Goal: Task Accomplishment & Management: Manage account settings

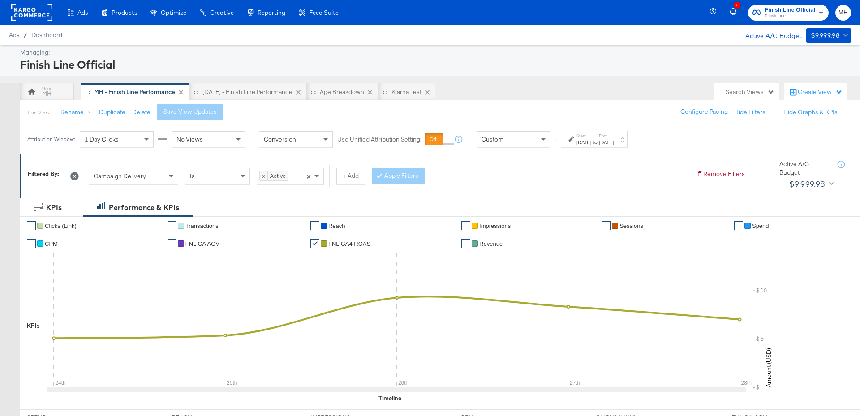
click at [614, 143] on div "[DATE]" at bounding box center [606, 142] width 15 height 7
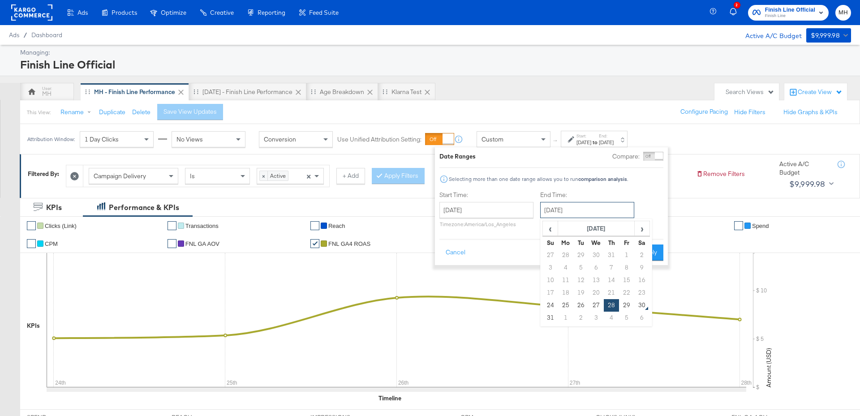
click at [606, 216] on input "[DATE]" at bounding box center [587, 210] width 94 height 16
click at [630, 308] on td "29" at bounding box center [626, 305] width 15 height 13
type input "[DATE]"
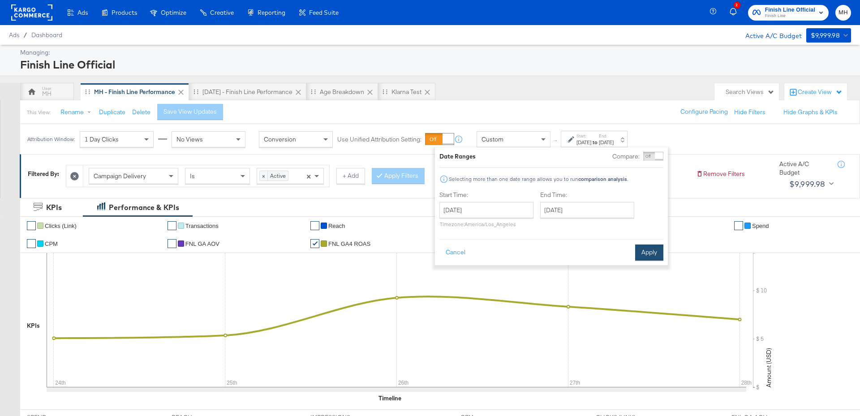
click at [647, 252] on button "Apply" at bounding box center [649, 253] width 28 height 16
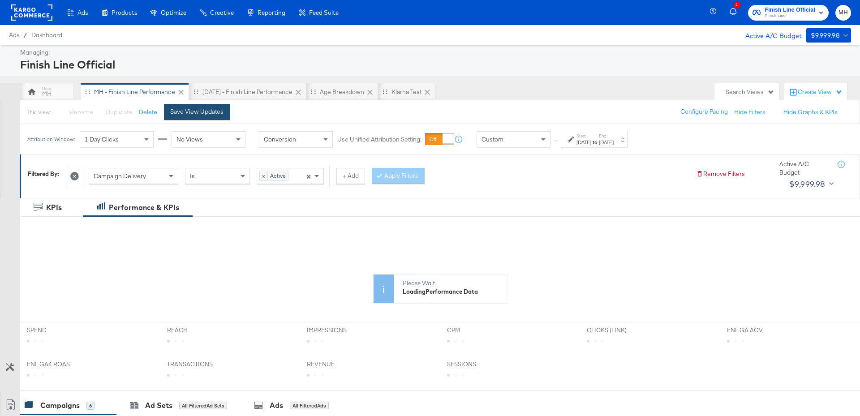
click at [198, 111] on div "Save View Updates" at bounding box center [196, 111] width 53 height 9
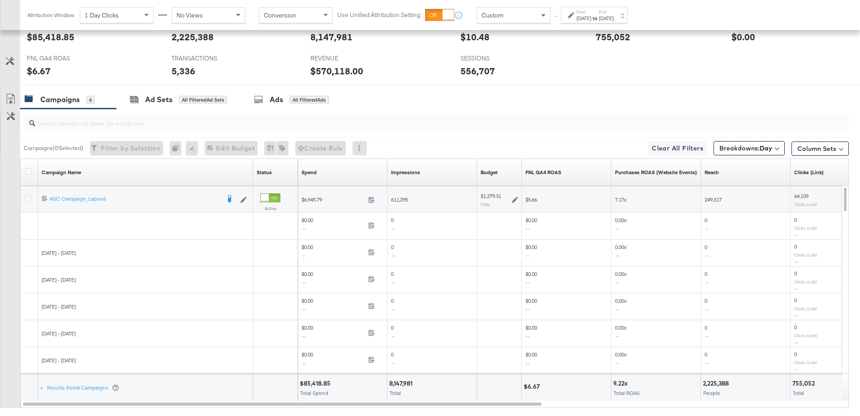
scroll to position [442, 0]
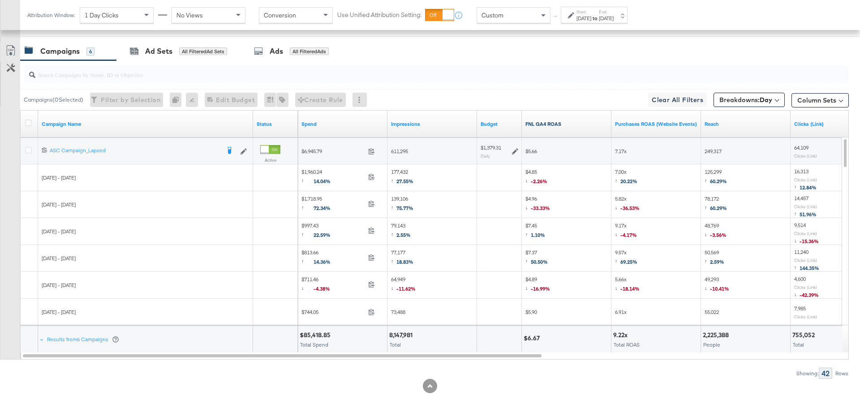
click at [575, 121] on link "FNL GA4 ROAS" at bounding box center [566, 123] width 82 height 7
click at [27, 147] on icon at bounding box center [28, 150] width 7 height 7
click at [0, 0] on input "checkbox" at bounding box center [0, 0] width 0 height 0
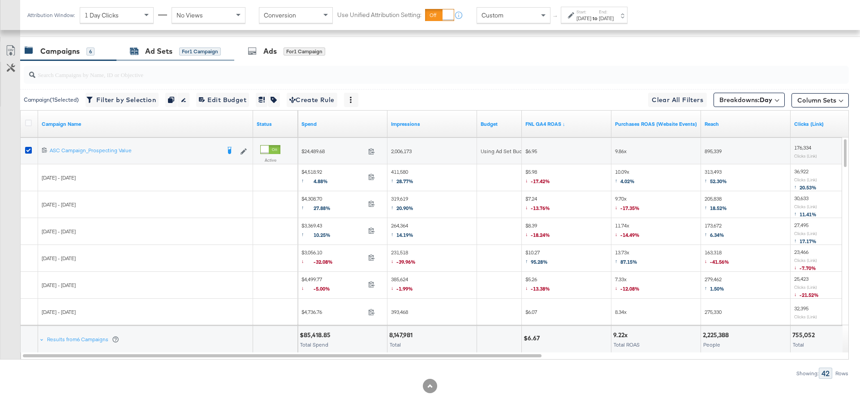
click at [169, 48] on div "Ad Sets" at bounding box center [158, 51] width 27 height 10
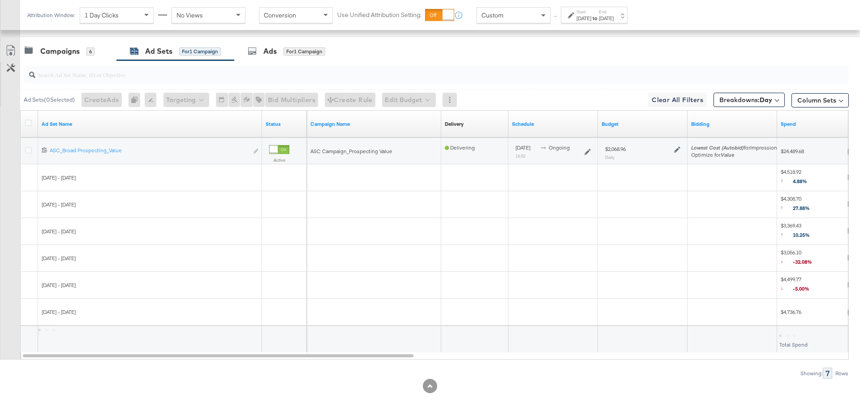
click at [675, 146] on icon at bounding box center [677, 149] width 6 height 6
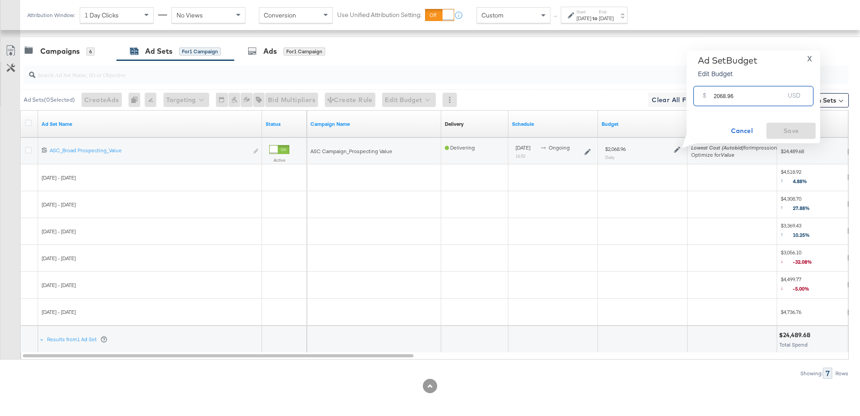
drag, startPoint x: 739, startPoint y: 97, endPoint x: 705, endPoint y: 95, distance: 33.7
click at [705, 95] on div "$ 2068.96 USD" at bounding box center [753, 96] width 120 height 20
type input "1500"
click at [770, 129] on span "Save" at bounding box center [791, 130] width 42 height 11
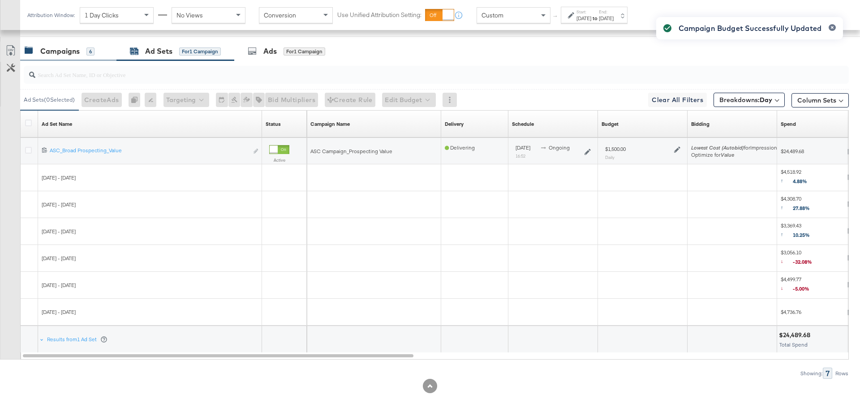
click at [81, 56] on div "Campaigns 6" at bounding box center [68, 51] width 96 height 19
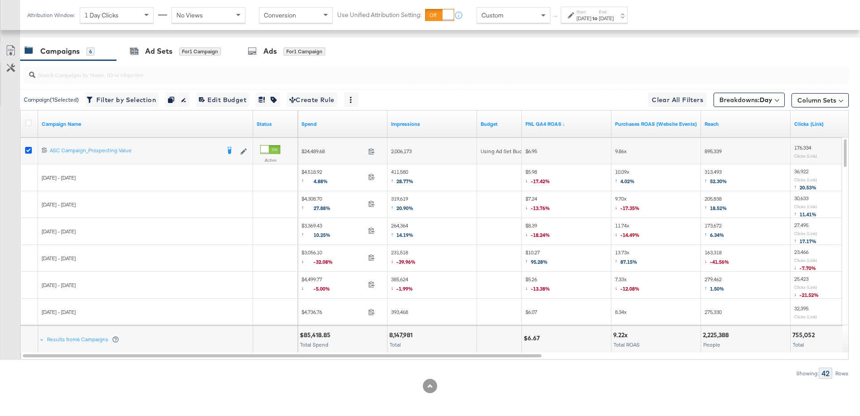
click at [28, 147] on icon at bounding box center [28, 150] width 7 height 7
click at [0, 0] on input "checkbox" at bounding box center [0, 0] width 0 height 0
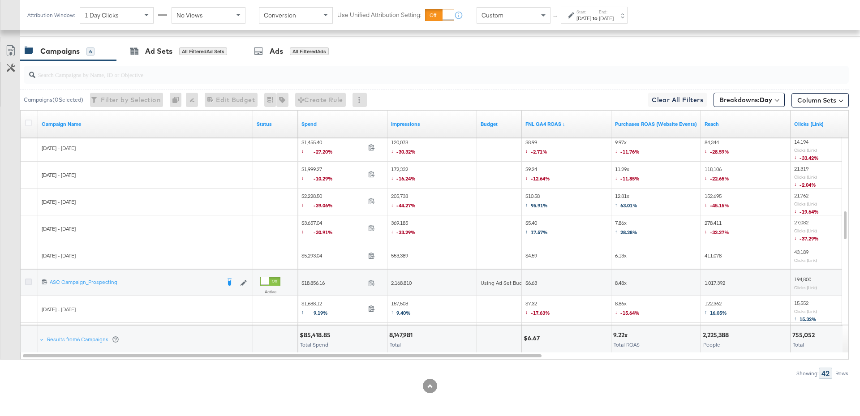
click at [28, 280] on icon at bounding box center [28, 282] width 7 height 7
click at [0, 0] on input "checkbox" at bounding box center [0, 0] width 0 height 0
click at [189, 49] on div "for 1 Campaign" at bounding box center [200, 51] width 42 height 8
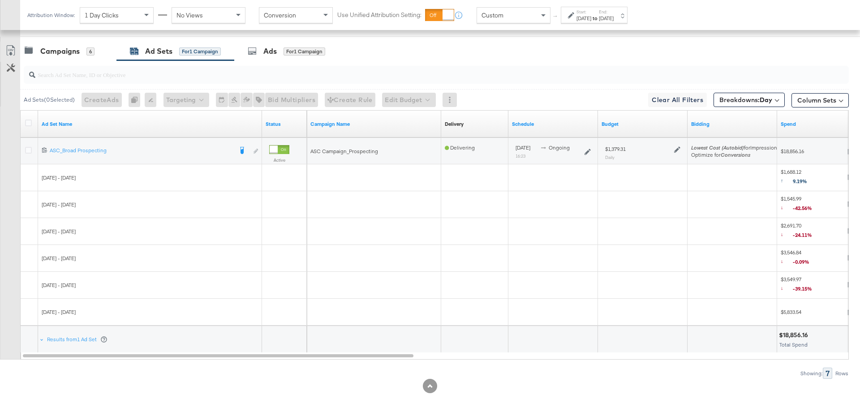
click at [677, 147] on icon at bounding box center [677, 149] width 6 height 6
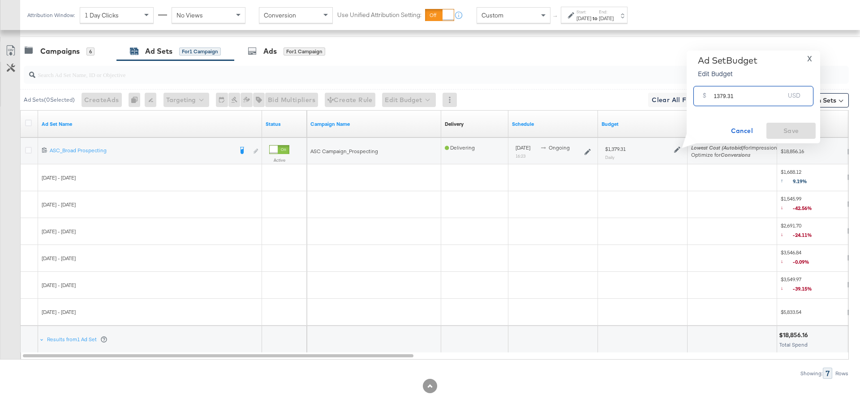
drag, startPoint x: 737, startPoint y: 96, endPoint x: 709, endPoint y: 96, distance: 27.8
click at [709, 96] on div "$ 1379.31 USD" at bounding box center [753, 96] width 120 height 20
type input "1300"
click at [798, 126] on span "Save" at bounding box center [791, 130] width 42 height 11
click at [71, 53] on div "Campaigns" at bounding box center [59, 51] width 39 height 10
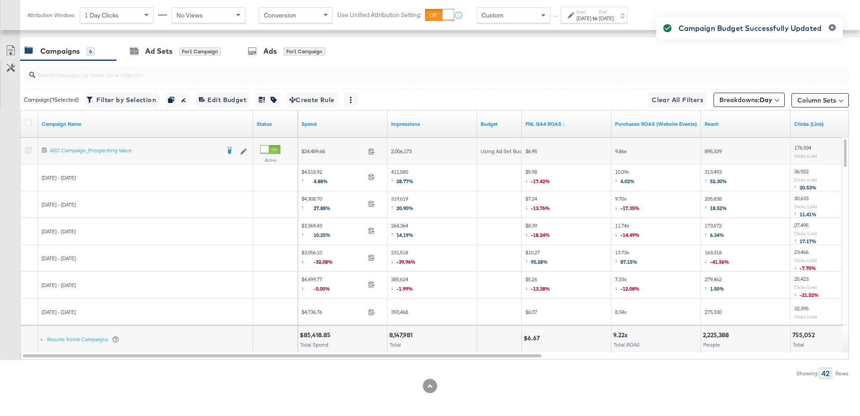
click at [28, 147] on icon at bounding box center [28, 150] width 7 height 7
click at [0, 0] on input "checkbox" at bounding box center [0, 0] width 0 height 0
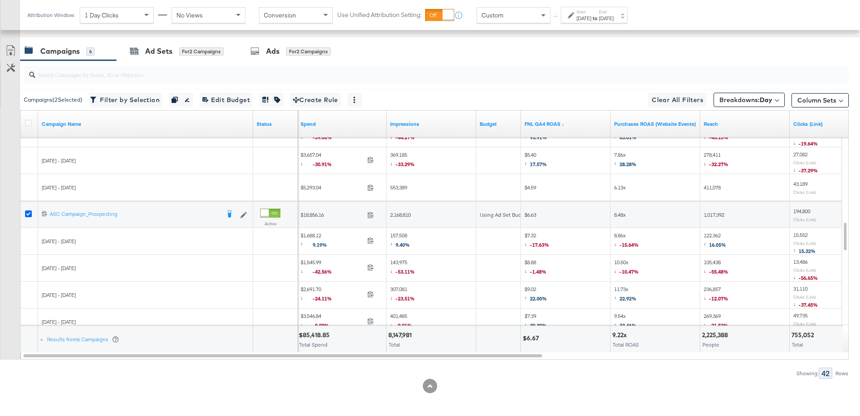
click at [25, 210] on icon at bounding box center [28, 213] width 7 height 7
click at [0, 0] on input "checkbox" at bounding box center [0, 0] width 0 height 0
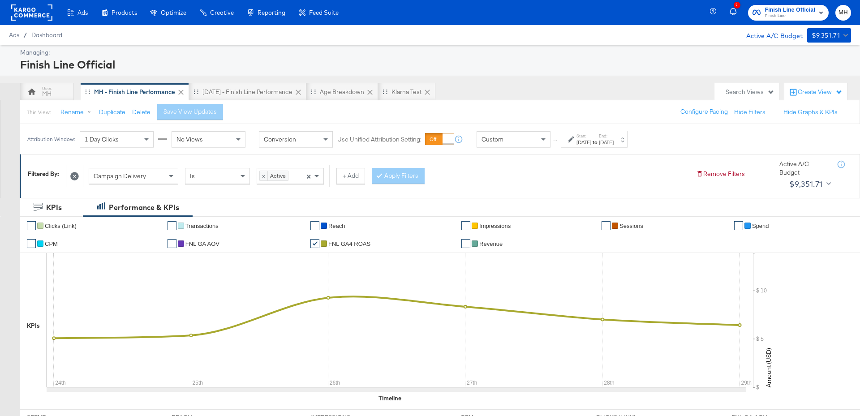
scroll to position [369, 0]
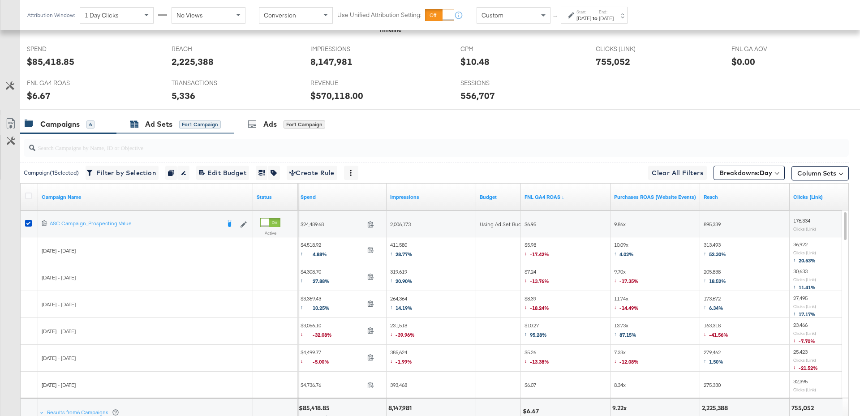
click at [157, 119] on div "Ad Sets" at bounding box center [158, 124] width 27 height 10
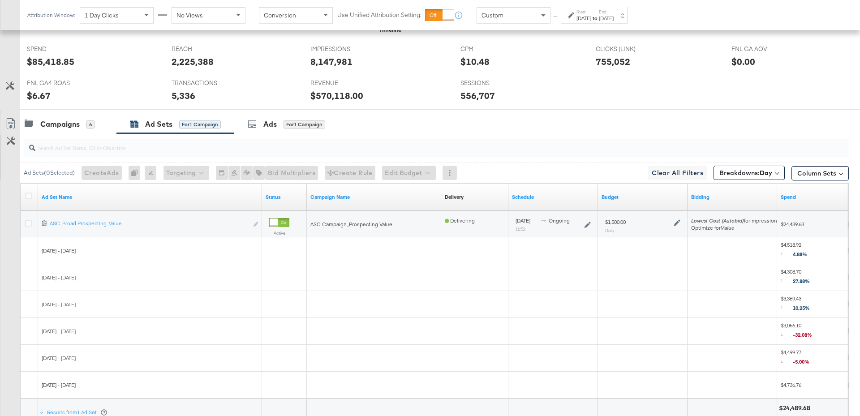
click at [677, 219] on icon at bounding box center [677, 222] width 6 height 6
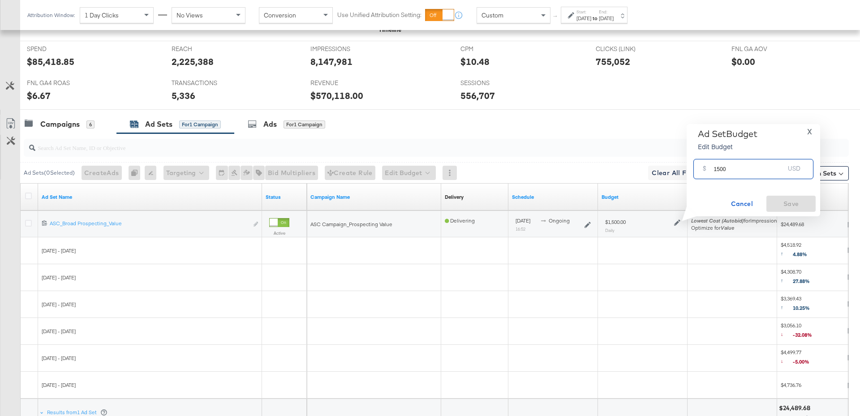
drag, startPoint x: 732, startPoint y: 171, endPoint x: 709, endPoint y: 171, distance: 22.8
click at [709, 171] on div "$ 1500 USD" at bounding box center [753, 169] width 120 height 20
type input "1200"
click at [786, 206] on span "Save" at bounding box center [791, 203] width 42 height 11
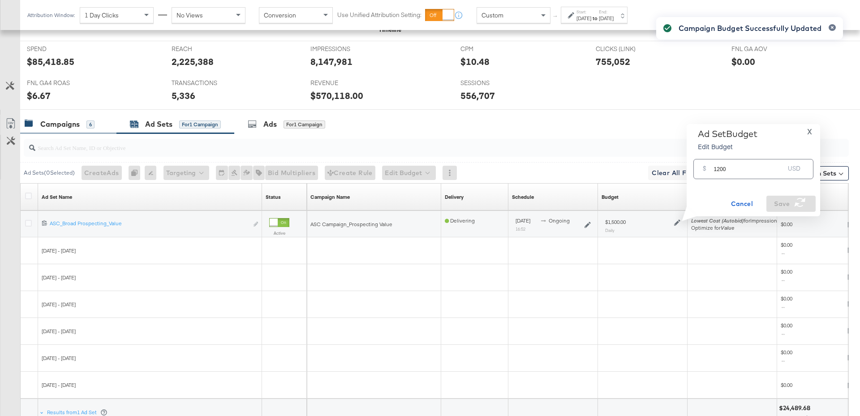
click at [96, 129] on div "Campaigns 6" at bounding box center [68, 124] width 96 height 19
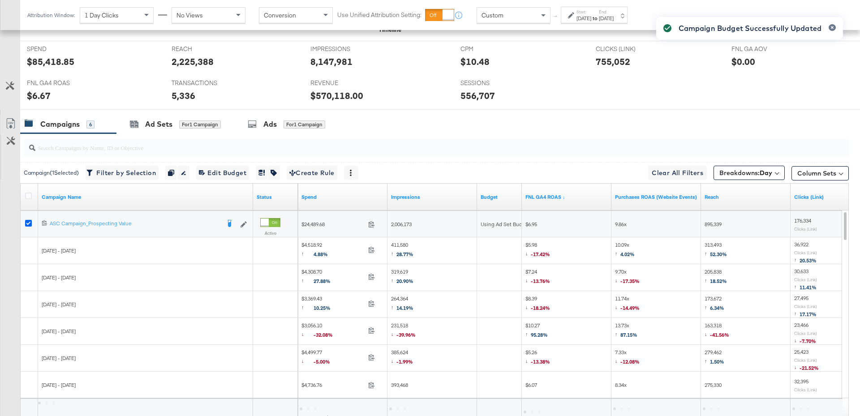
click at [29, 220] on icon at bounding box center [28, 223] width 7 height 7
click at [0, 0] on input "checkbox" at bounding box center [0, 0] width 0 height 0
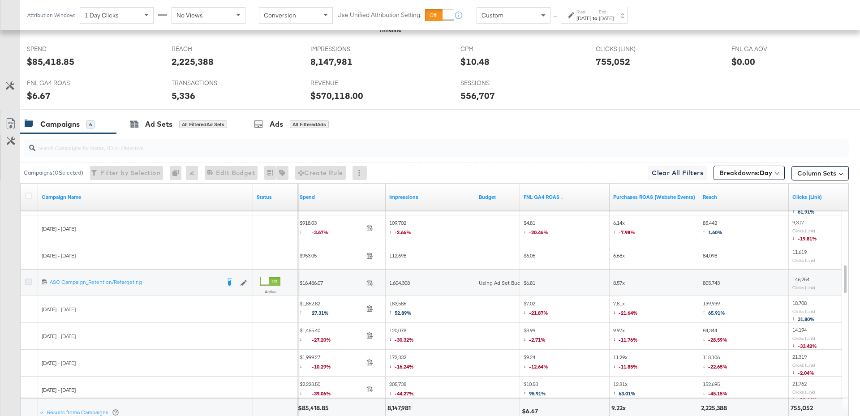
click at [27, 281] on icon at bounding box center [28, 282] width 7 height 7
click at [0, 0] on input "checkbox" at bounding box center [0, 0] width 0 height 0
click at [161, 116] on div "Ad Sets for 1 Campaign" at bounding box center [175, 124] width 118 height 19
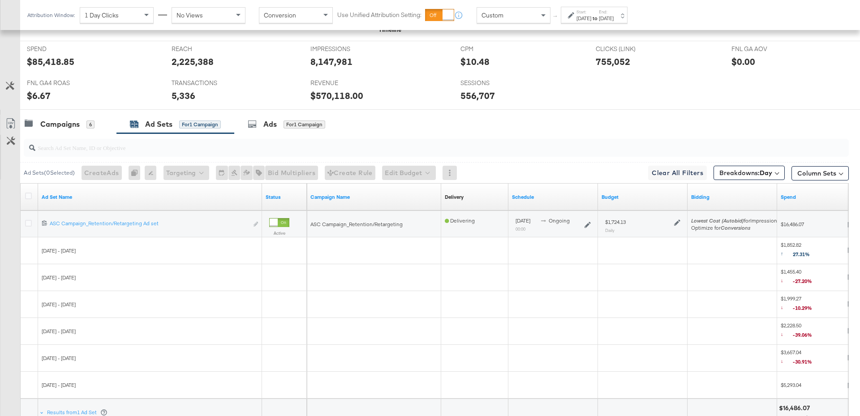
click at [674, 221] on icon at bounding box center [677, 222] width 6 height 6
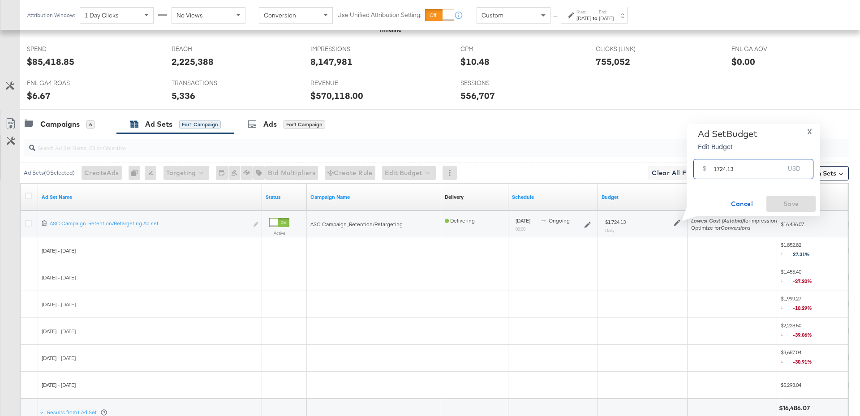
drag, startPoint x: 736, startPoint y: 168, endPoint x: 711, endPoint y: 168, distance: 25.5
click at [711, 168] on div "$ 1724.13 USD" at bounding box center [753, 169] width 120 height 20
type input "2000"
click at [800, 205] on span "Save" at bounding box center [791, 203] width 42 height 11
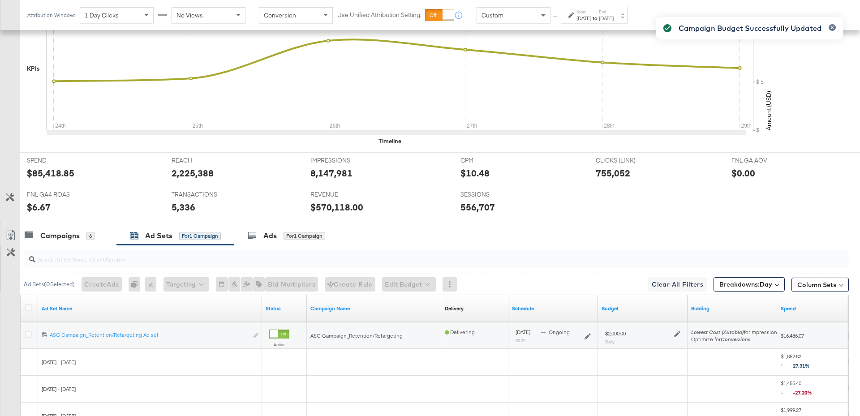
scroll to position [436, 0]
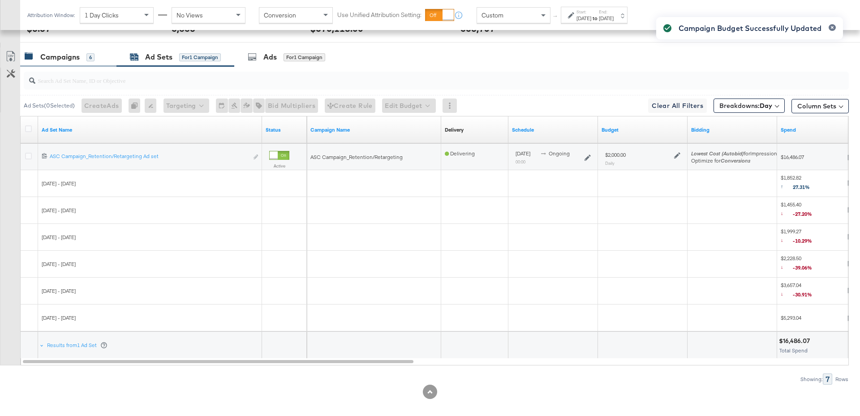
click at [75, 63] on div "Campaigns 6" at bounding box center [68, 56] width 96 height 19
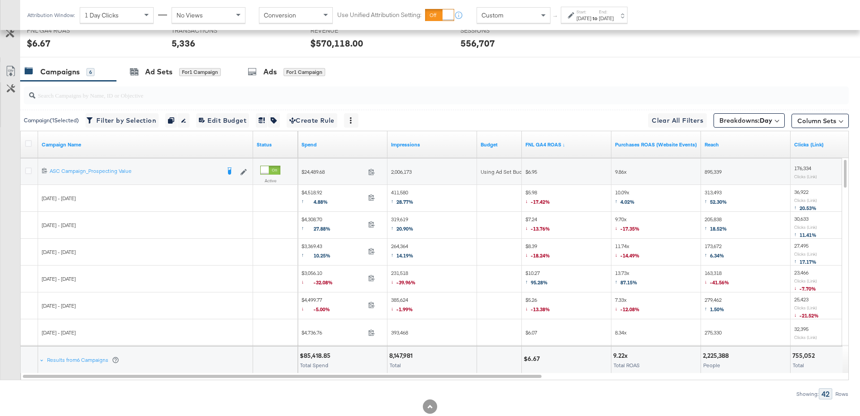
scroll to position [420, 0]
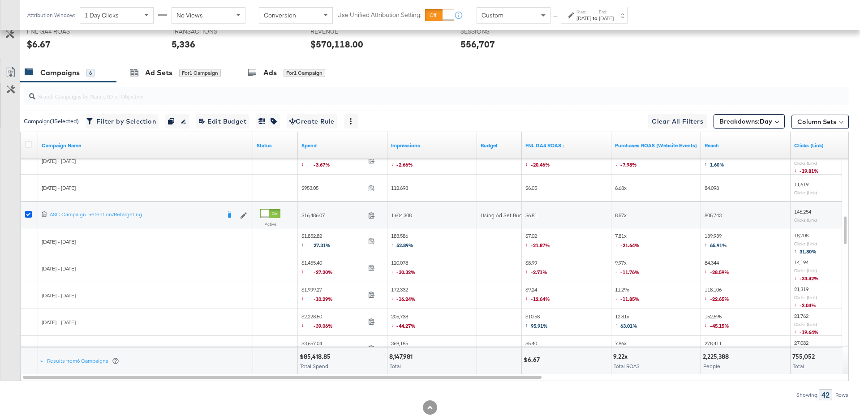
click at [28, 211] on icon at bounding box center [28, 214] width 7 height 7
click at [0, 0] on input "checkbox" at bounding box center [0, 0] width 0 height 0
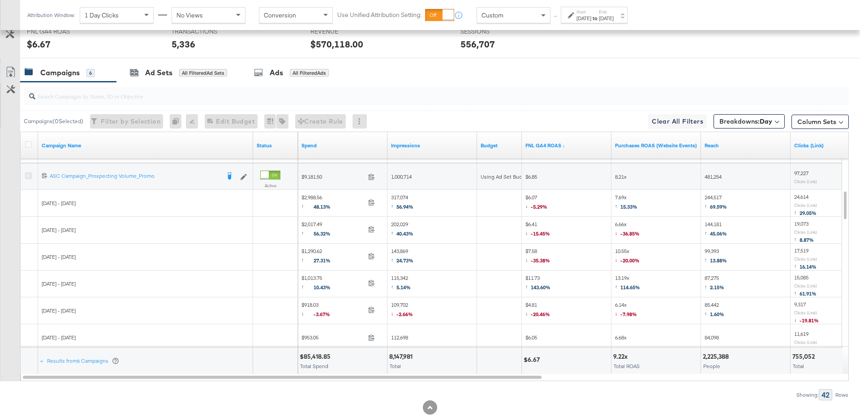
click at [31, 172] on icon at bounding box center [28, 175] width 7 height 7
click at [0, 0] on input "checkbox" at bounding box center [0, 0] width 0 height 0
click at [187, 77] on div "Ad Sets for 1 Campaign" at bounding box center [175, 72] width 118 height 19
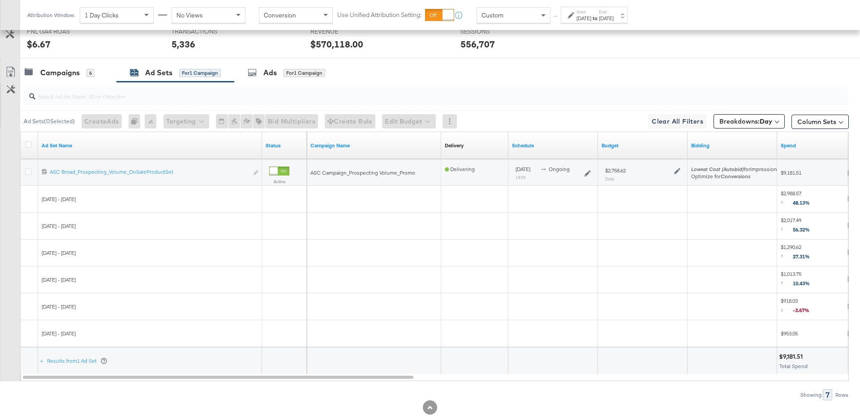
click at [675, 171] on icon at bounding box center [677, 171] width 6 height 6
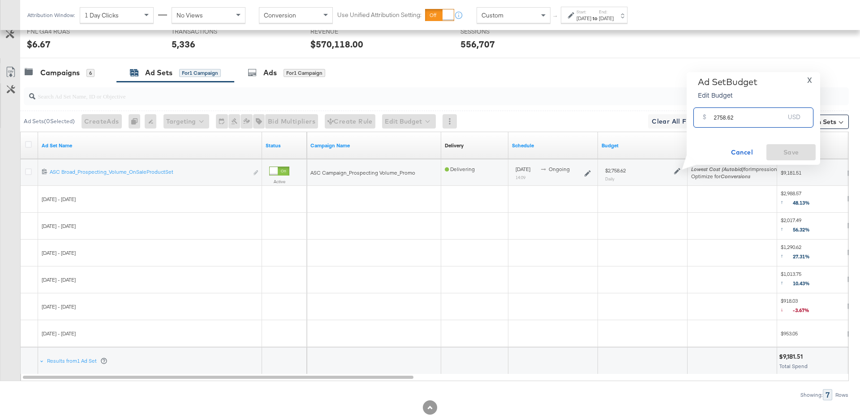
drag, startPoint x: 736, startPoint y: 116, endPoint x: 712, endPoint y: 116, distance: 23.7
click at [712, 116] on div "$ 2758.62 USD" at bounding box center [753, 117] width 120 height 20
drag, startPoint x: 728, startPoint y: 120, endPoint x: 704, endPoint y: 117, distance: 24.0
click at [704, 117] on div "$ 2400 USD" at bounding box center [753, 117] width 120 height 20
type input "2200"
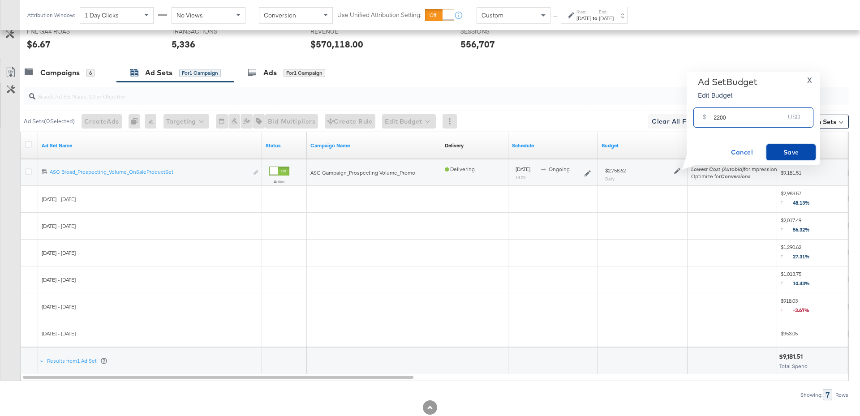
click at [790, 148] on span "Save" at bounding box center [791, 152] width 42 height 11
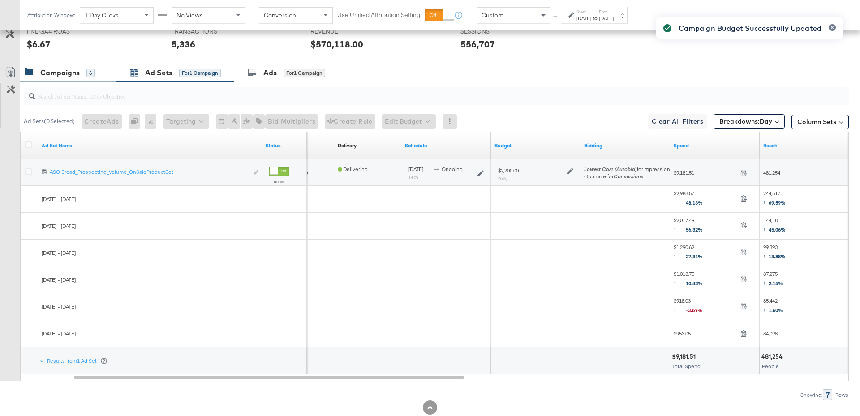
click at [56, 79] on div "Campaigns 6" at bounding box center [68, 72] width 96 height 19
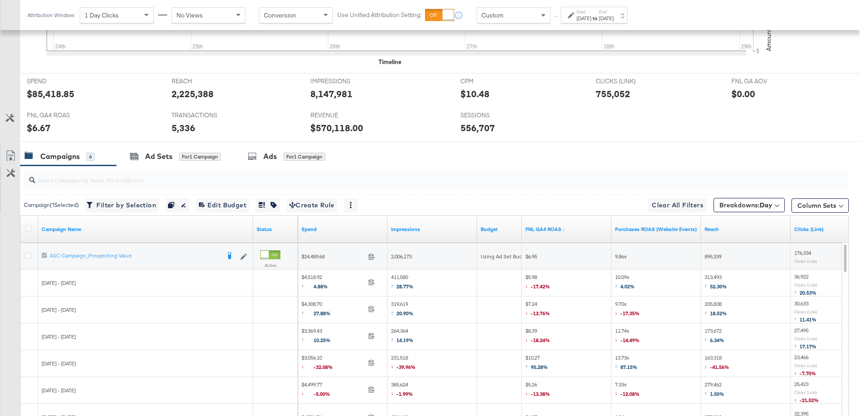
scroll to position [442, 0]
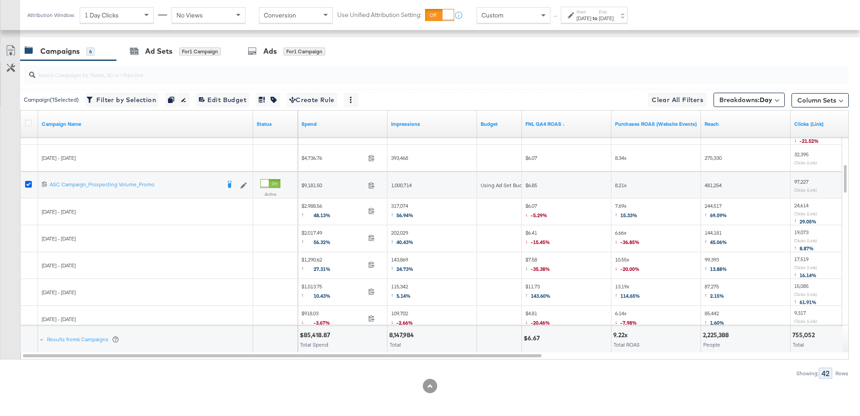
click at [30, 182] on icon at bounding box center [28, 184] width 7 height 7
click at [0, 0] on input "checkbox" at bounding box center [0, 0] width 0 height 0
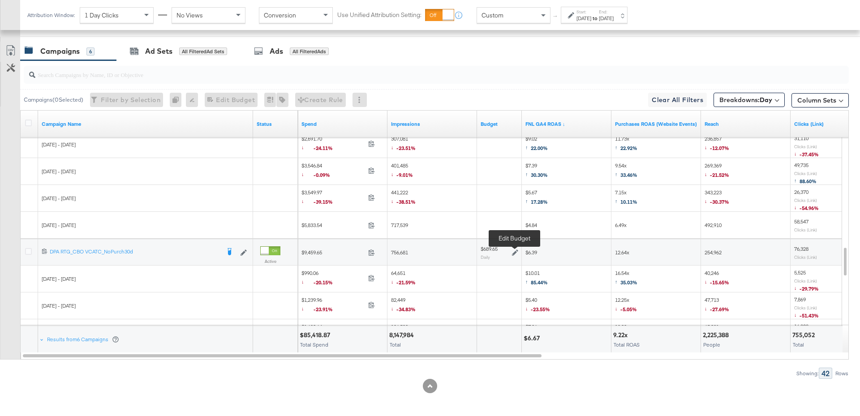
click at [513, 251] on icon at bounding box center [515, 252] width 6 height 6
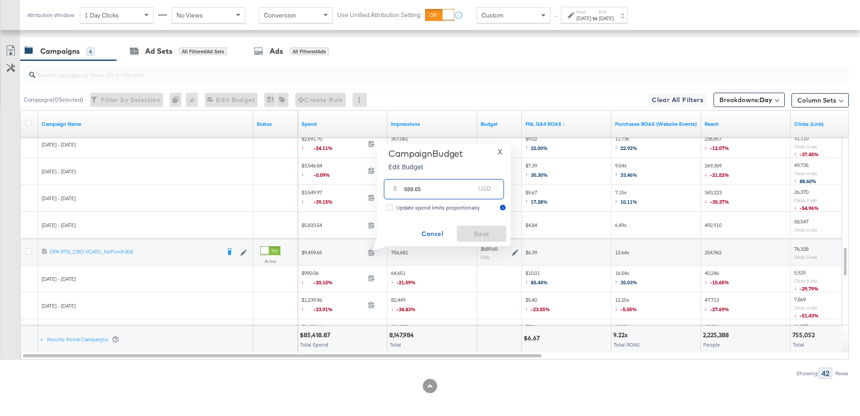
drag, startPoint x: 426, startPoint y: 187, endPoint x: 398, endPoint y: 189, distance: 28.8
click at [398, 189] on div "$ 689.65 USD" at bounding box center [444, 189] width 120 height 20
drag, startPoint x: 424, startPoint y: 193, endPoint x: 401, endPoint y: 193, distance: 23.3
click at [401, 193] on div "$ 689.65 USD" at bounding box center [444, 189] width 120 height 20
type input "500"
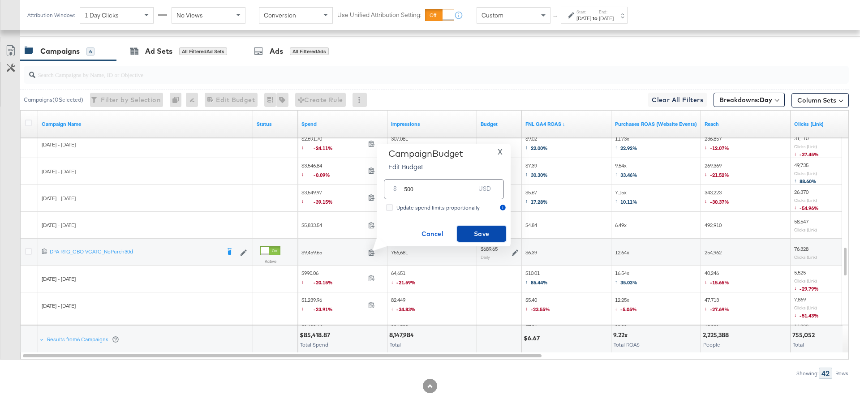
click at [472, 228] on button "Save" at bounding box center [481, 234] width 49 height 16
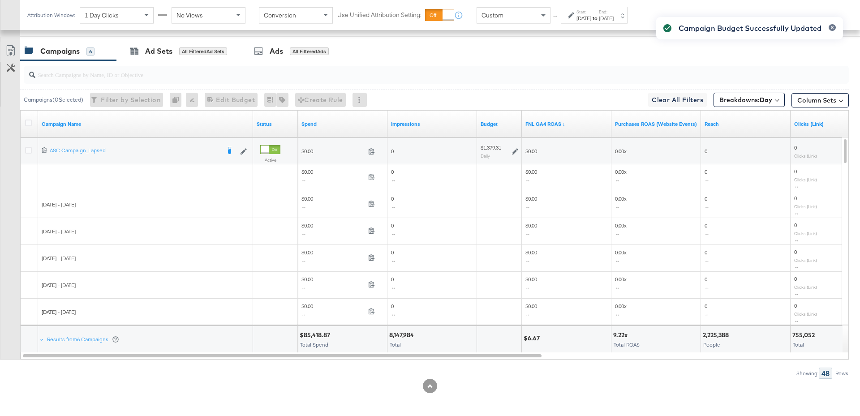
scroll to position [422, 0]
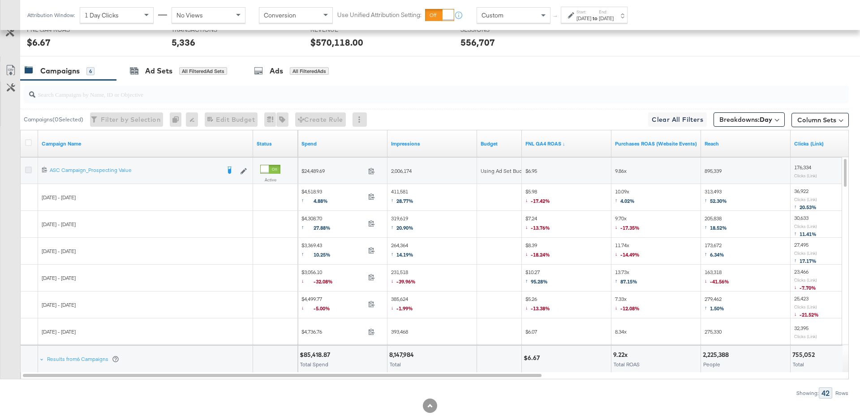
click at [30, 167] on icon at bounding box center [28, 170] width 7 height 7
click at [0, 0] on input "checkbox" at bounding box center [0, 0] width 0 height 0
click at [152, 74] on div "Ad Sets" at bounding box center [158, 71] width 27 height 10
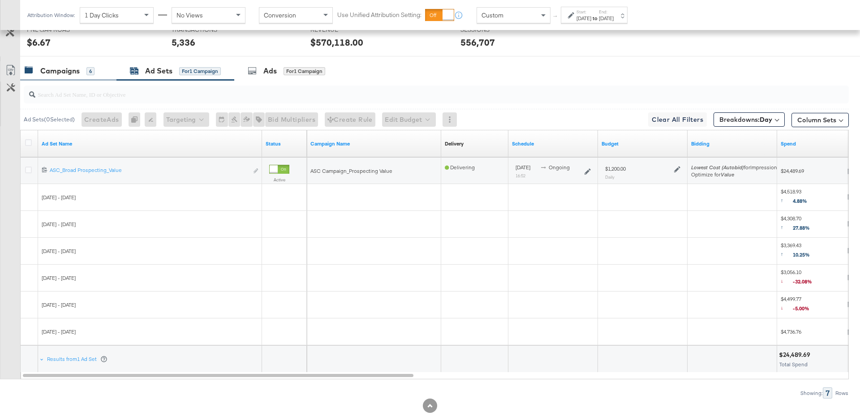
click at [67, 73] on div "Campaigns" at bounding box center [59, 71] width 39 height 10
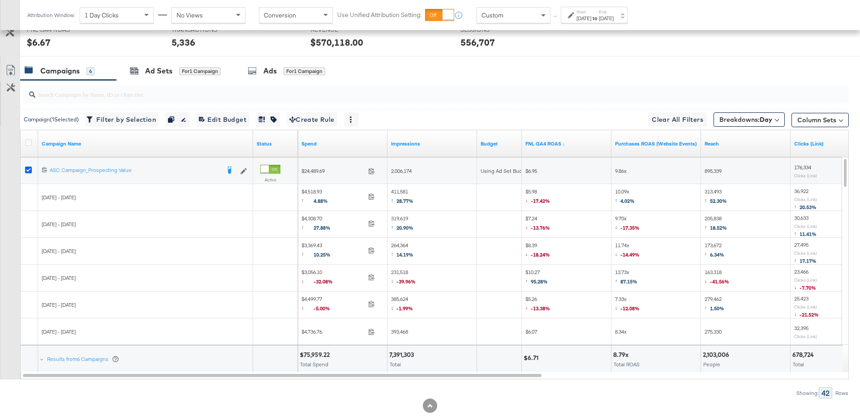
click at [27, 167] on icon at bounding box center [28, 170] width 7 height 7
click at [0, 0] on input "checkbox" at bounding box center [0, 0] width 0 height 0
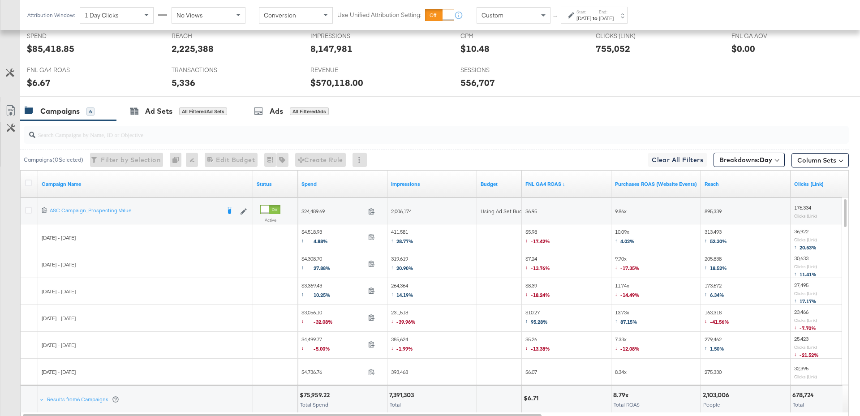
scroll to position [375, 0]
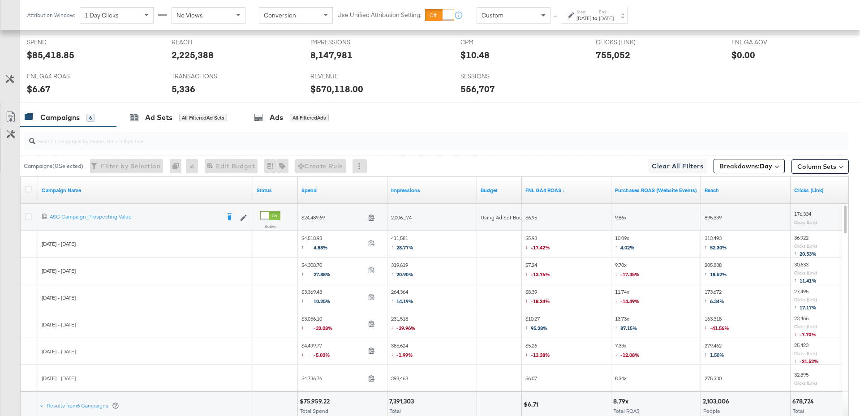
click at [94, 127] on div at bounding box center [434, 141] width 829 height 29
click at [83, 119] on div "Campaigns 6" at bounding box center [60, 117] width 70 height 10
click at [159, 120] on div "Ad Sets" at bounding box center [158, 117] width 27 height 10
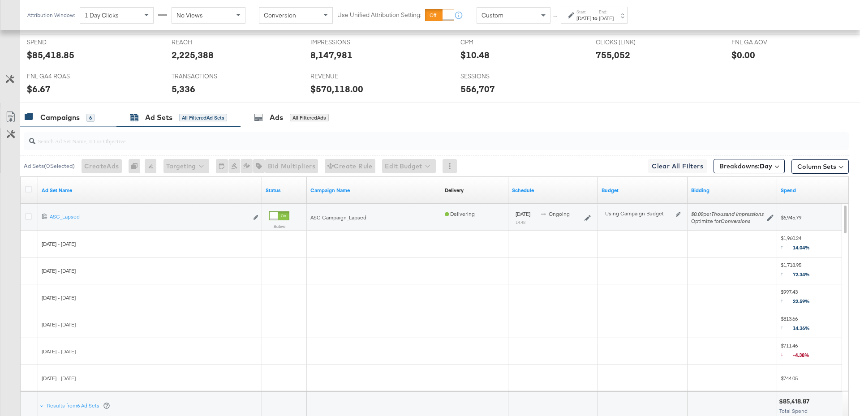
click at [73, 112] on div "Campaigns" at bounding box center [59, 117] width 39 height 10
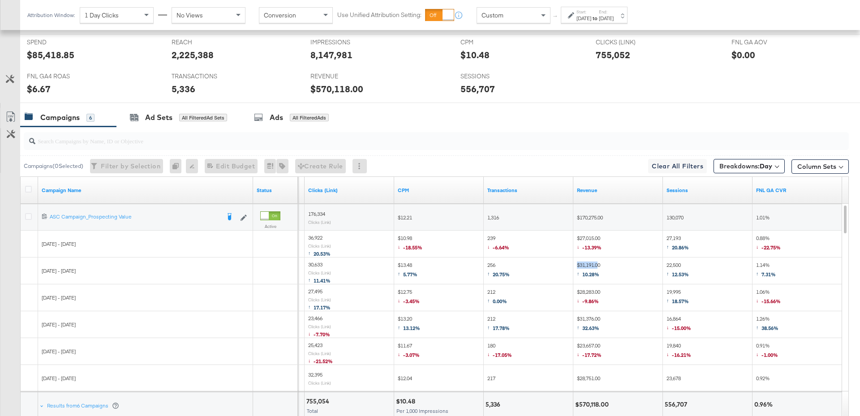
drag, startPoint x: 599, startPoint y: 264, endPoint x: 575, endPoint y: 264, distance: 24.2
click at [575, 264] on div "$31,191.00 ↑ 10.28%" at bounding box center [618, 271] width 90 height 26
click at [75, 112] on div "Campaigns" at bounding box center [59, 117] width 39 height 10
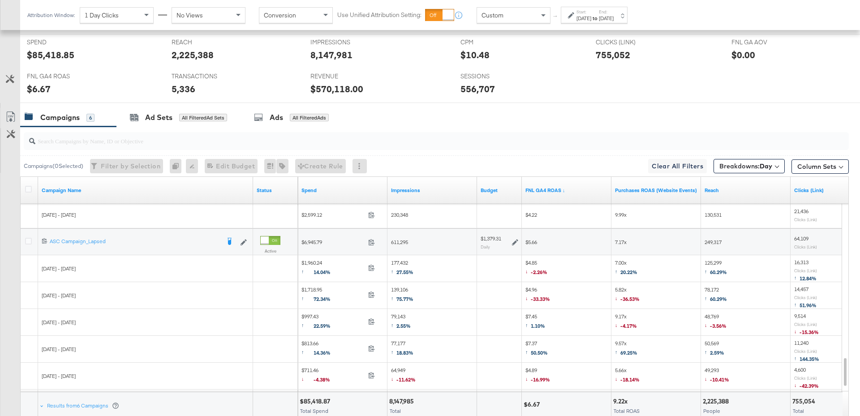
click at [513, 239] on icon at bounding box center [515, 242] width 6 height 6
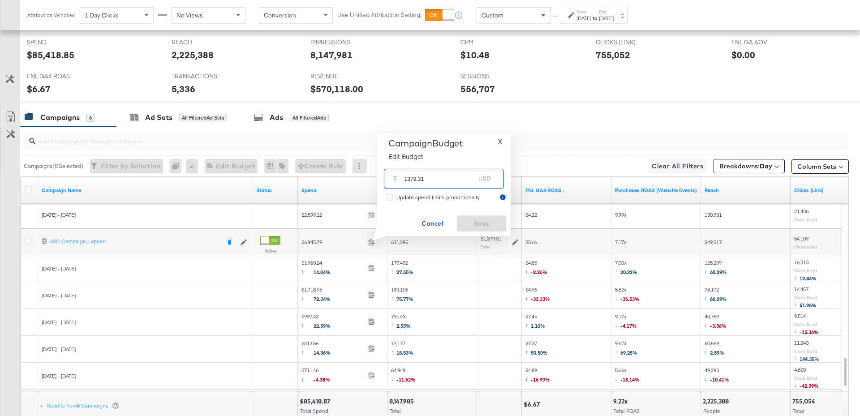
drag, startPoint x: 428, startPoint y: 182, endPoint x: 399, endPoint y: 182, distance: 29.1
click at [399, 182] on div "$ 1379.31 USD" at bounding box center [444, 179] width 120 height 20
type input "1500"
click at [489, 220] on span "Save" at bounding box center [481, 223] width 42 height 11
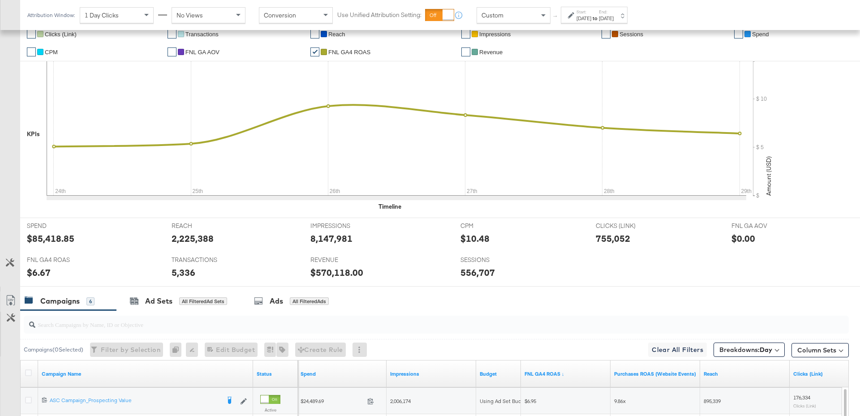
scroll to position [0, 0]
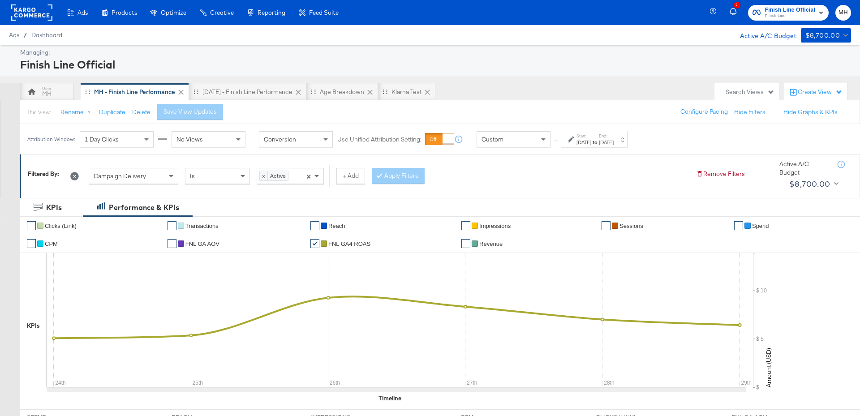
click at [778, 9] on span "Finish Line Official" at bounding box center [790, 9] width 50 height 9
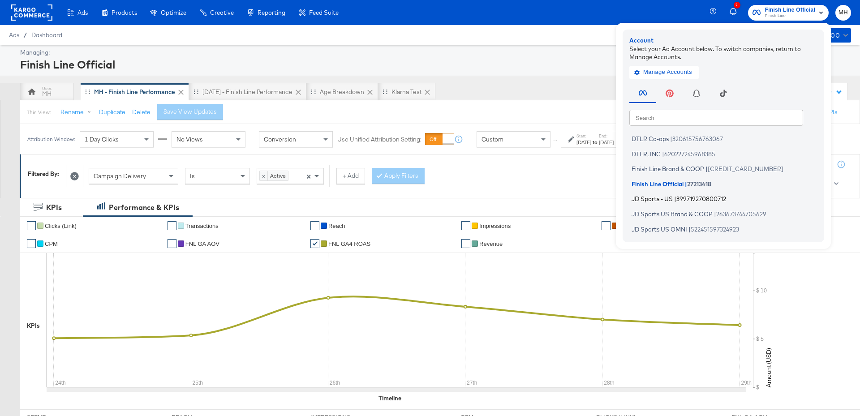
click at [676, 198] on span "|" at bounding box center [675, 198] width 2 height 7
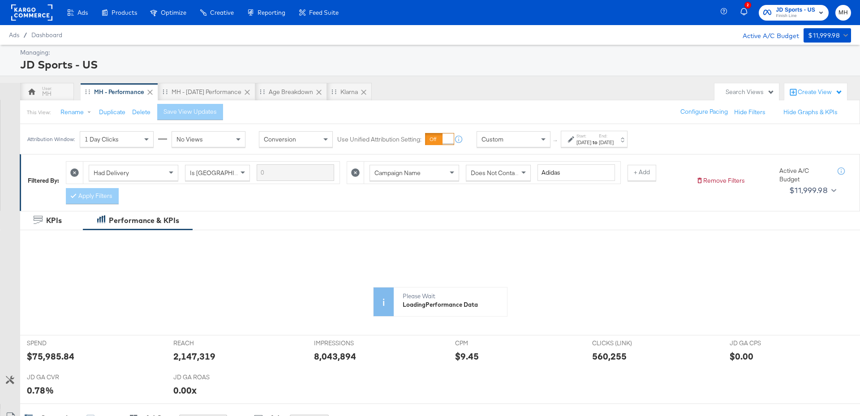
click at [614, 141] on div "[DATE]" at bounding box center [606, 142] width 15 height 7
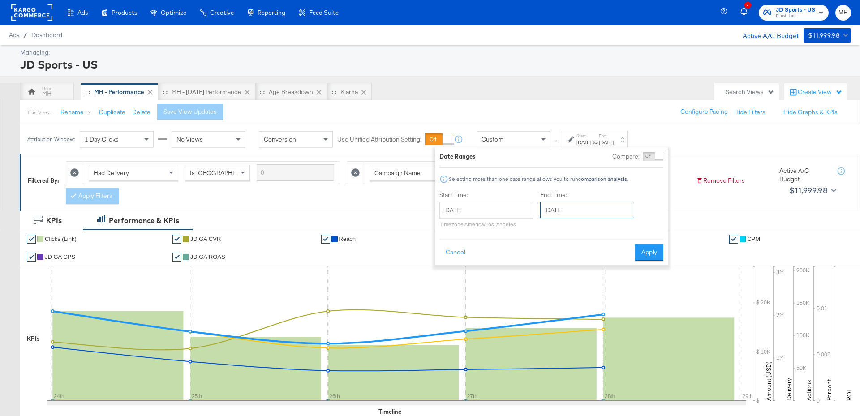
click at [595, 216] on input "[DATE]" at bounding box center [587, 210] width 94 height 16
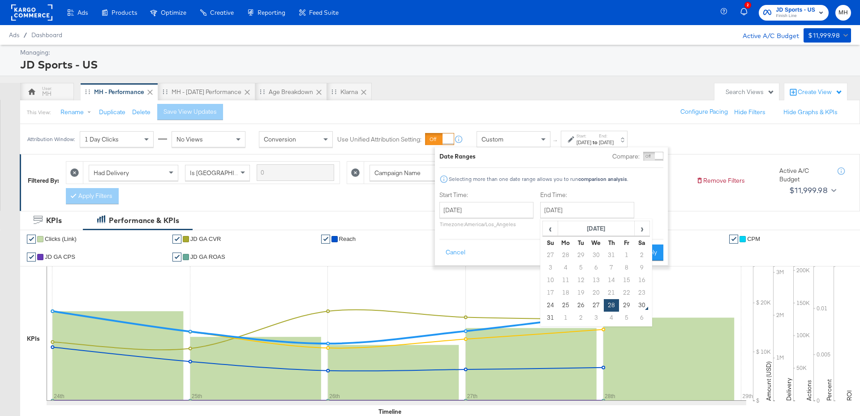
click at [626, 296] on td "22" at bounding box center [626, 293] width 15 height 13
click at [626, 304] on td "29" at bounding box center [626, 305] width 15 height 13
type input "[DATE]"
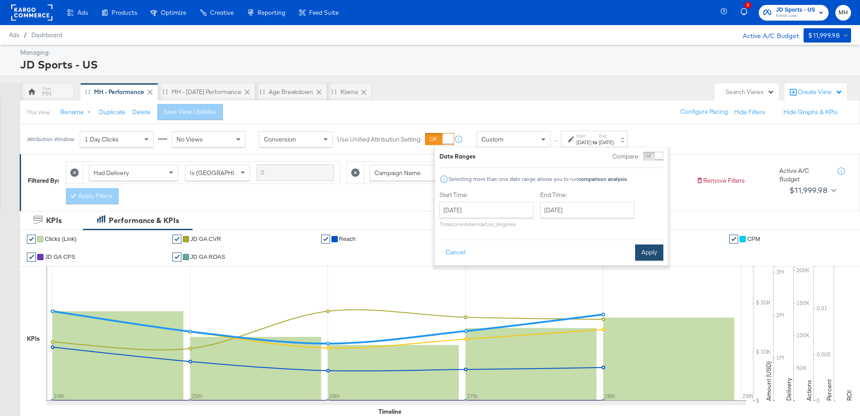
click at [646, 253] on button "Apply" at bounding box center [649, 253] width 28 height 16
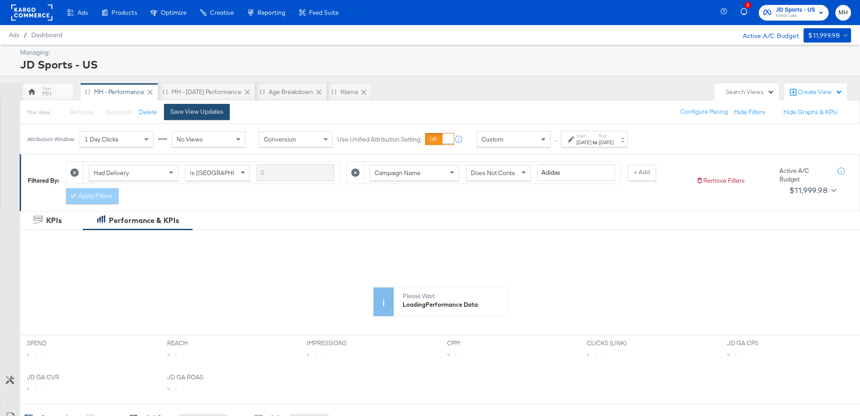
click at [210, 112] on div "Save View Updates" at bounding box center [196, 111] width 53 height 9
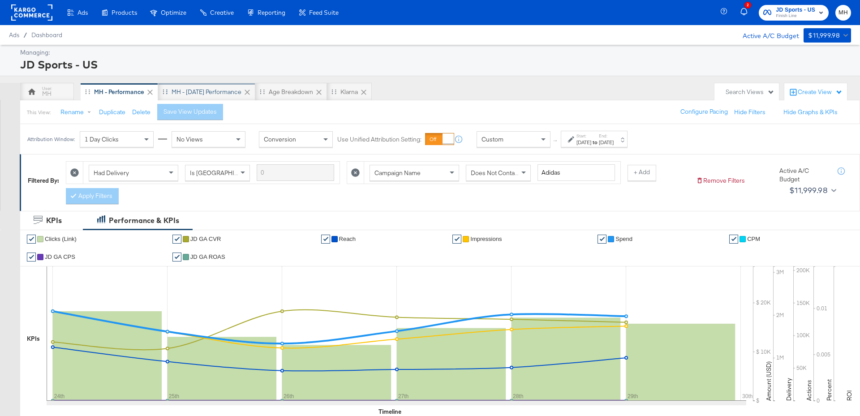
click at [170, 93] on div "MH - [DATE] Performance" at bounding box center [206, 92] width 97 height 18
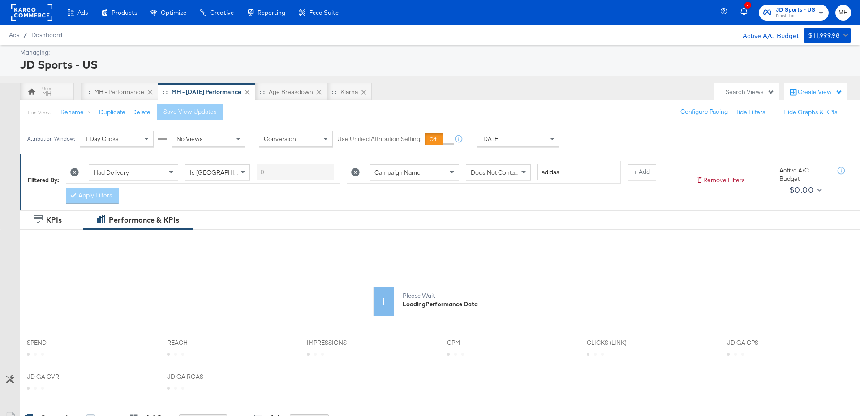
click at [539, 143] on div "[DATE]" at bounding box center [518, 138] width 82 height 15
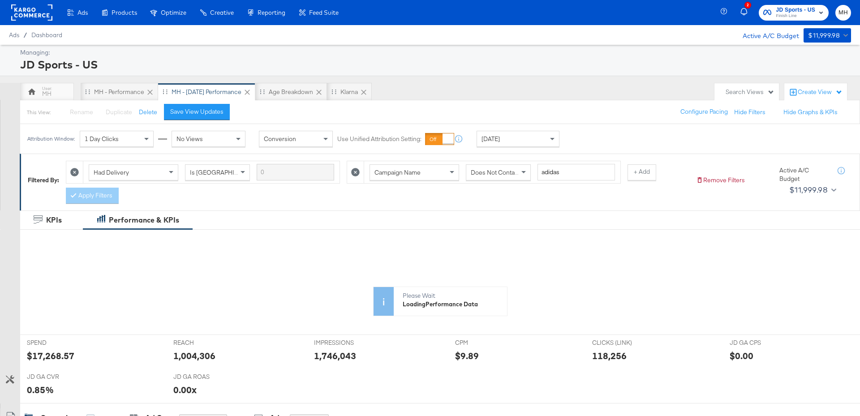
click at [229, 116] on div "Save View Updates" at bounding box center [200, 112] width 73 height 16
click at [223, 116] on button "Save View Updates" at bounding box center [197, 112] width 66 height 16
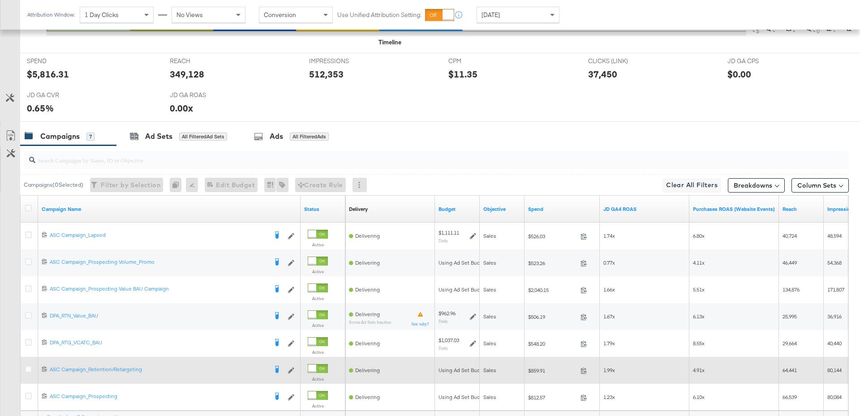
scroll to position [454, 0]
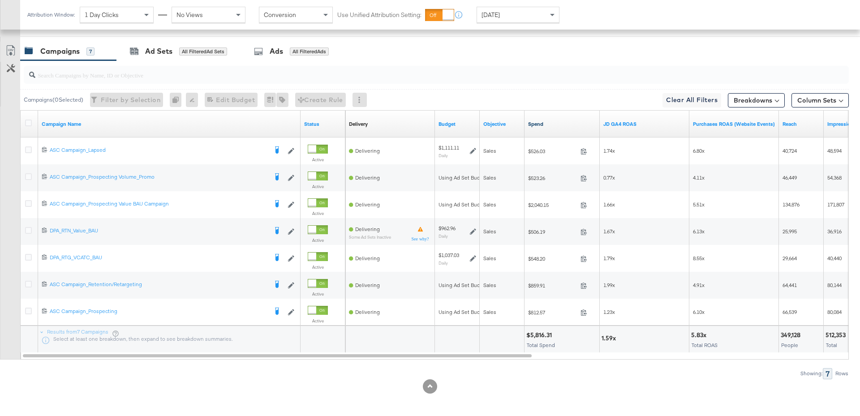
click at [550, 124] on link "Spend" at bounding box center [562, 123] width 68 height 7
click at [648, 121] on link "JD GA4 ROAS" at bounding box center [644, 123] width 82 height 7
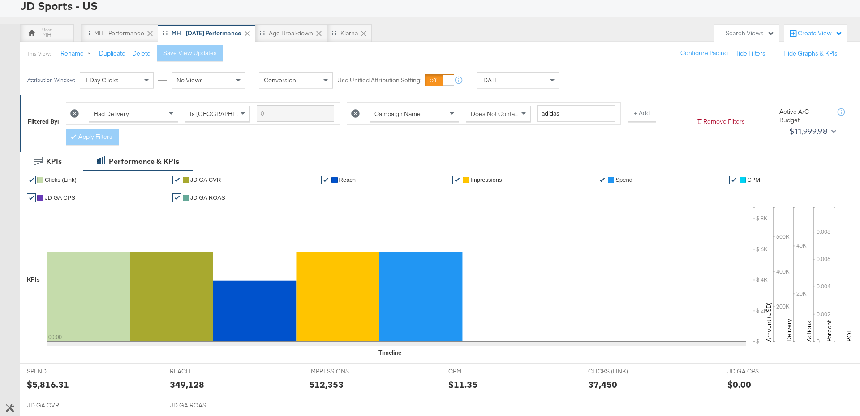
scroll to position [0, 0]
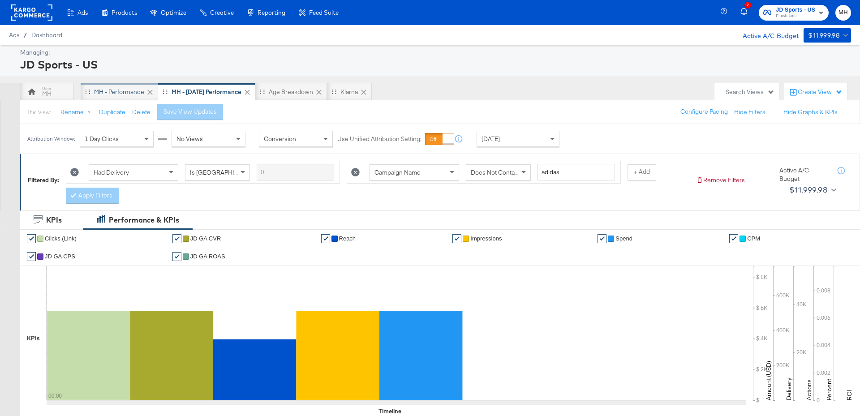
click at [122, 83] on div "MH - Performance" at bounding box center [119, 92] width 77 height 18
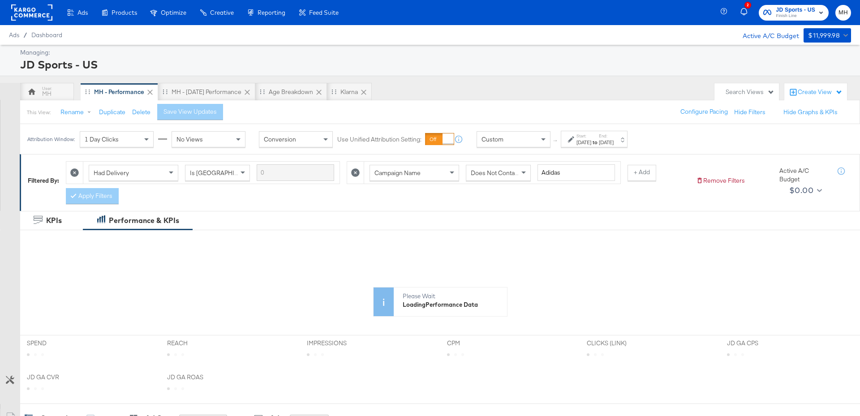
click at [614, 137] on label "End:" at bounding box center [606, 136] width 15 height 6
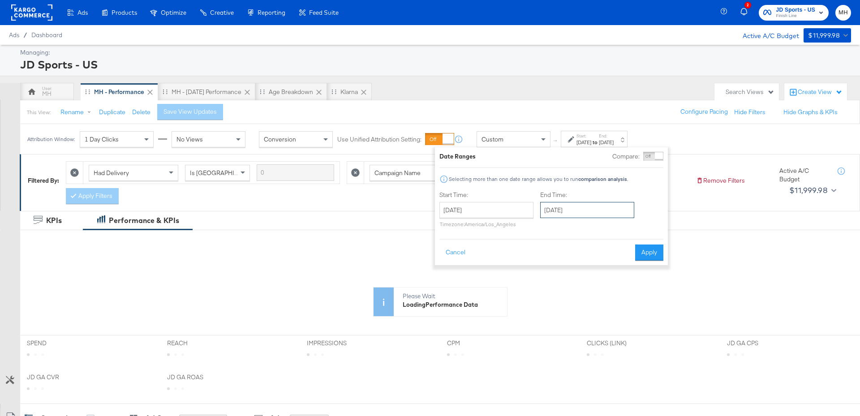
click at [611, 213] on input "[DATE]" at bounding box center [587, 210] width 94 height 16
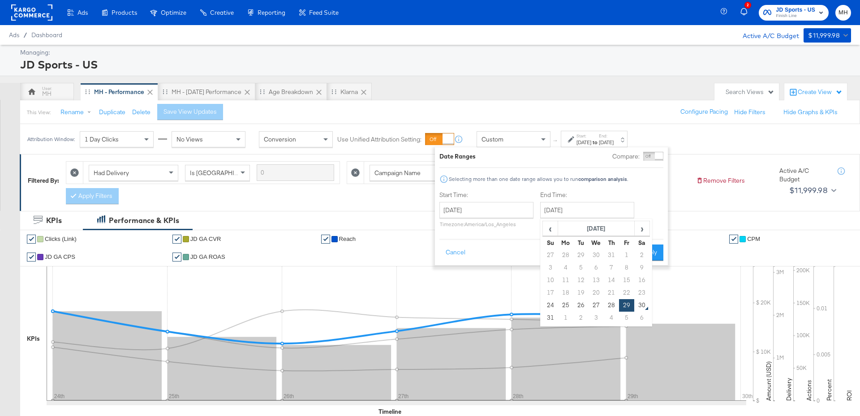
click at [680, 234] on li "✔ Spend" at bounding box center [659, 239] width 125 height 18
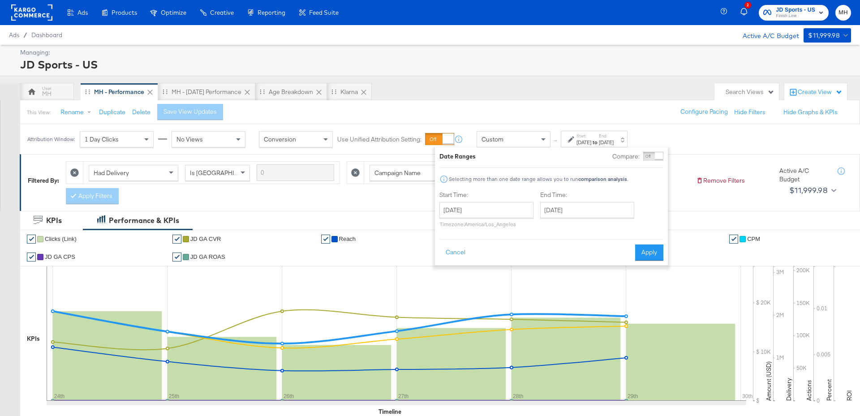
click at [260, 118] on div "This View: Rename Duplicate Delete Save View Updates Configure Pacing Hide Filt…" at bounding box center [440, 112] width 840 height 24
click at [450, 251] on button "Cancel" at bounding box center [455, 253] width 32 height 16
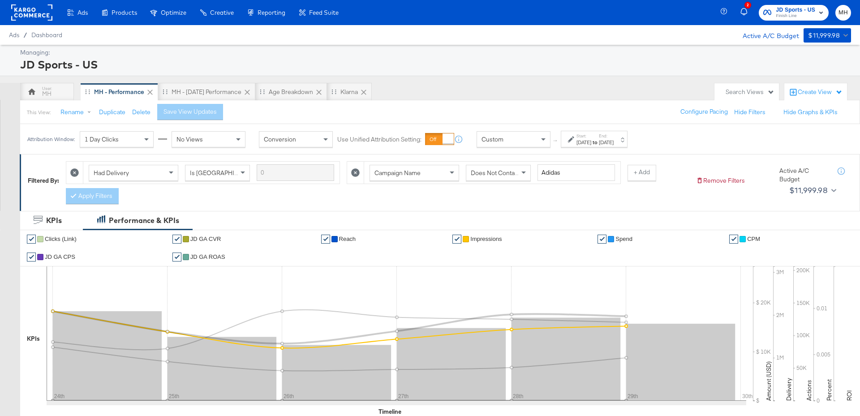
scroll to position [454, 0]
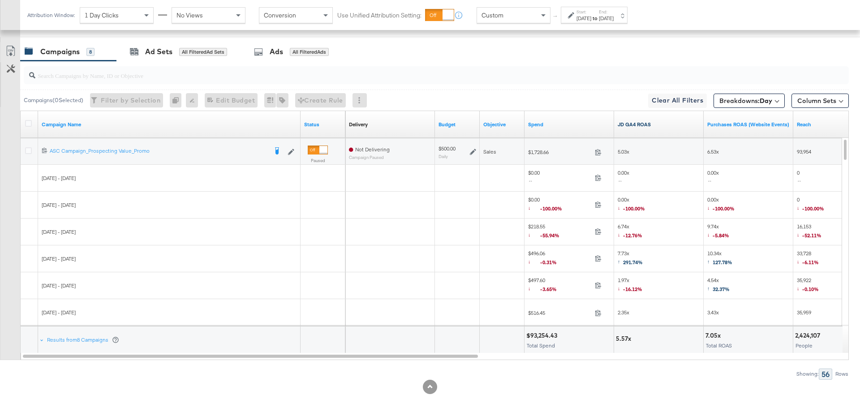
click at [658, 121] on link "JD GA4 ROAS" at bounding box center [659, 124] width 82 height 7
click at [473, 149] on icon at bounding box center [473, 152] width 6 height 6
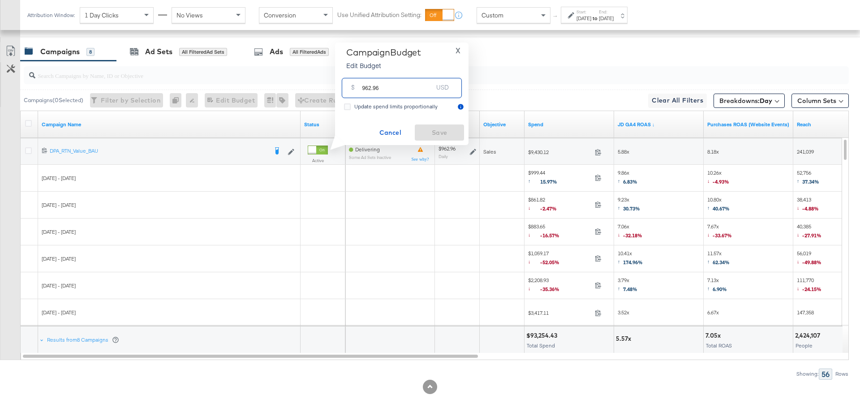
drag, startPoint x: 383, startPoint y: 90, endPoint x: 350, endPoint y: 90, distance: 33.1
click at [350, 90] on div "$ 962.96 USD" at bounding box center [402, 88] width 120 height 20
type input "1300"
click at [455, 133] on span "Save" at bounding box center [439, 132] width 42 height 11
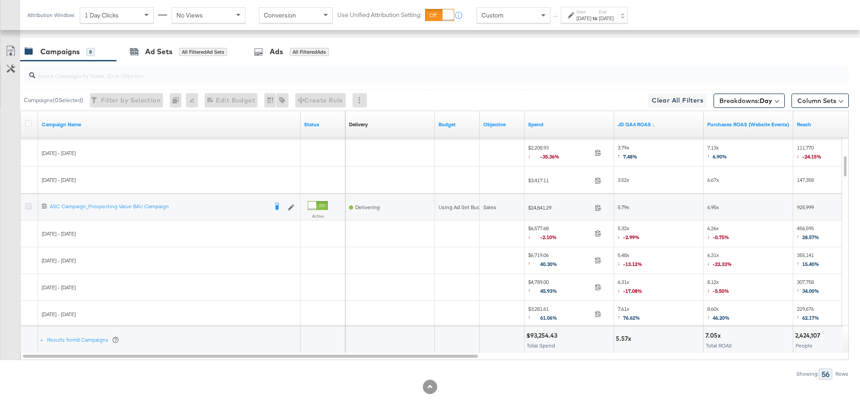
click at [30, 203] on icon at bounding box center [28, 206] width 7 height 7
click at [0, 0] on input "checkbox" at bounding box center [0, 0] width 0 height 0
click at [167, 57] on div "Ad Sets for 1 Campaign" at bounding box center [175, 51] width 118 height 19
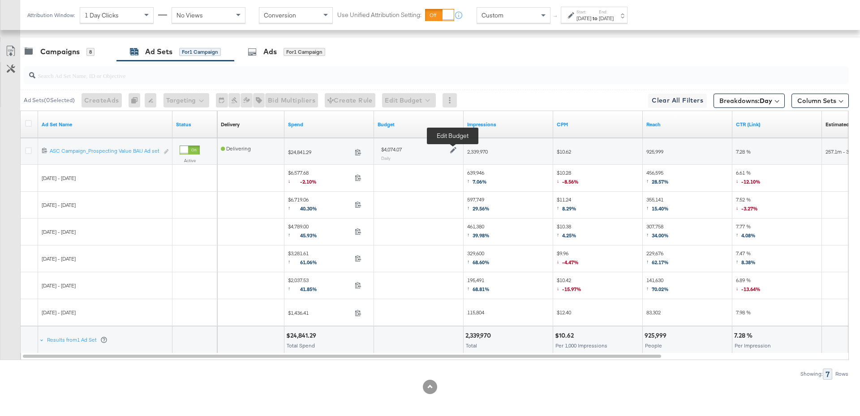
click at [451, 149] on icon at bounding box center [453, 150] width 6 height 6
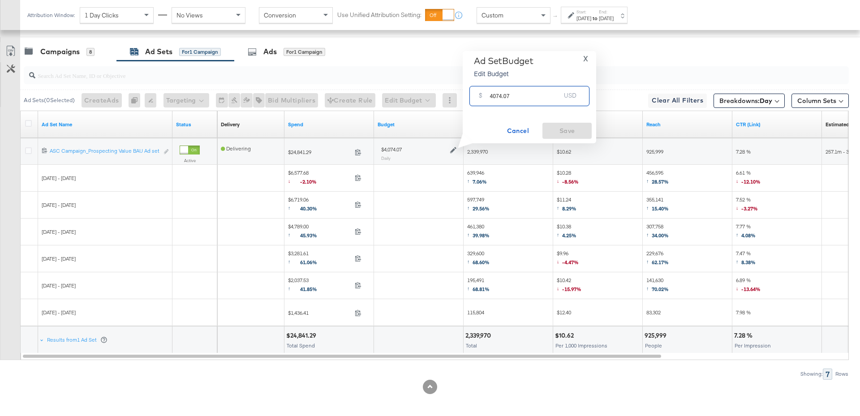
drag, startPoint x: 515, startPoint y: 99, endPoint x: 488, endPoint y: 99, distance: 26.9
click at [488, 99] on div "$ 4074.07 USD" at bounding box center [529, 96] width 120 height 20
type input "3000"
click at [568, 129] on span "Save" at bounding box center [567, 130] width 42 height 11
click at [91, 51] on div "8" at bounding box center [90, 52] width 8 height 8
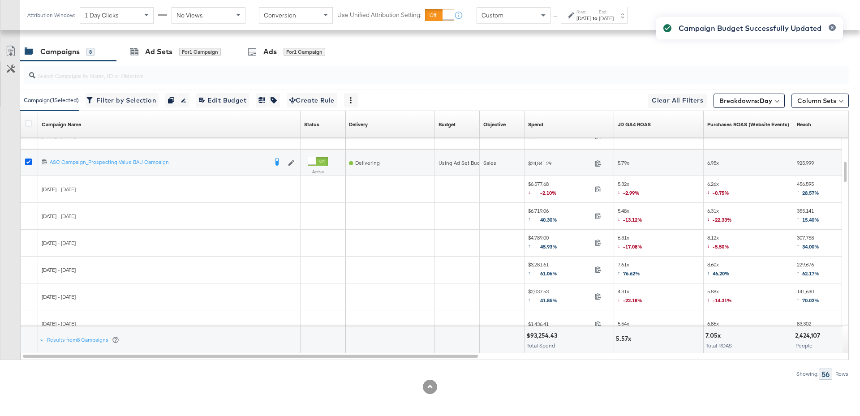
click at [28, 159] on icon at bounding box center [28, 162] width 7 height 7
click at [0, 0] on input "checkbox" at bounding box center [0, 0] width 0 height 0
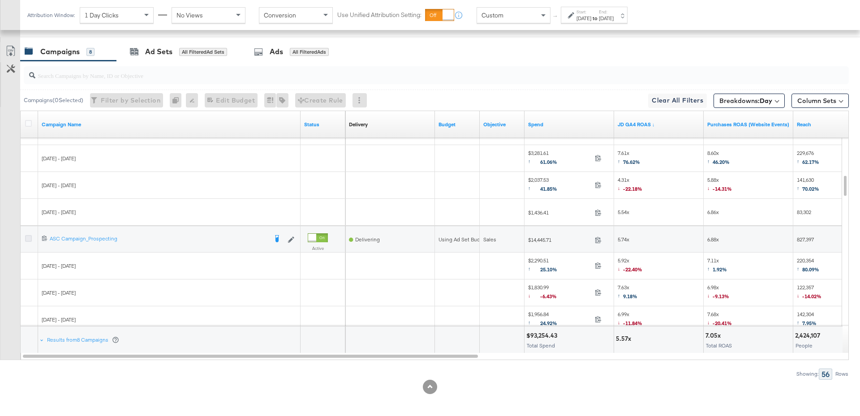
click at [30, 236] on icon at bounding box center [28, 238] width 7 height 7
click at [0, 0] on input "checkbox" at bounding box center [0, 0] width 0 height 0
click at [150, 47] on div "Ad Sets" at bounding box center [158, 52] width 27 height 10
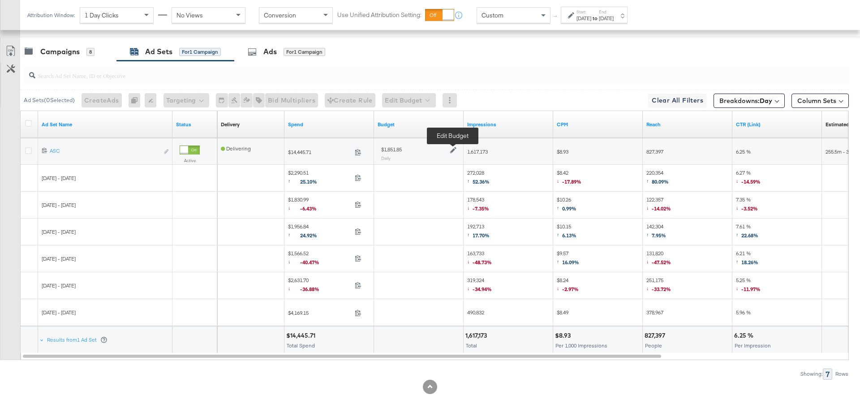
click at [451, 147] on icon at bounding box center [453, 150] width 6 height 6
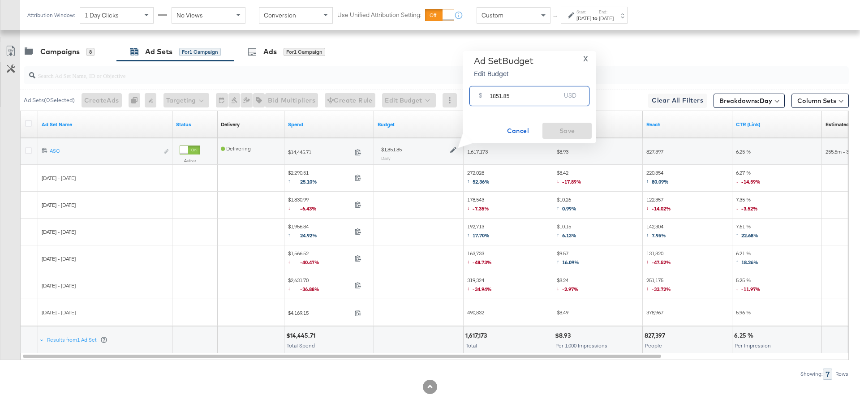
drag, startPoint x: 513, startPoint y: 97, endPoint x: 488, endPoint y: 97, distance: 24.6
click at [488, 97] on div "$ 1851.85 USD" at bounding box center [529, 96] width 120 height 20
type input "1500"
click at [559, 137] on button "Save" at bounding box center [566, 131] width 49 height 16
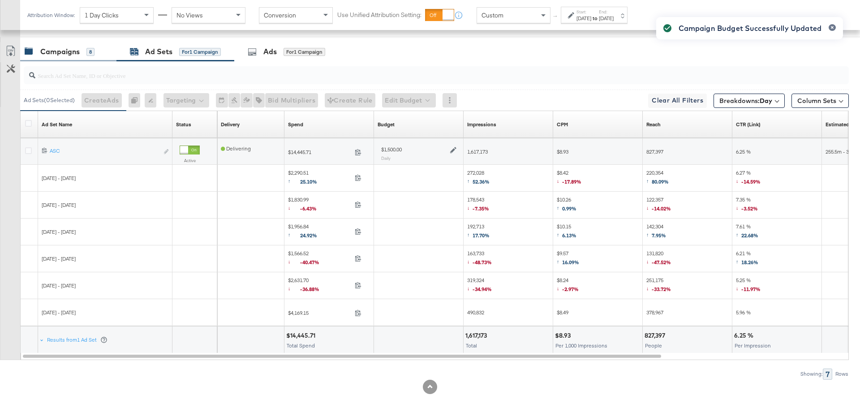
click at [77, 53] on div "Campaigns" at bounding box center [59, 52] width 39 height 10
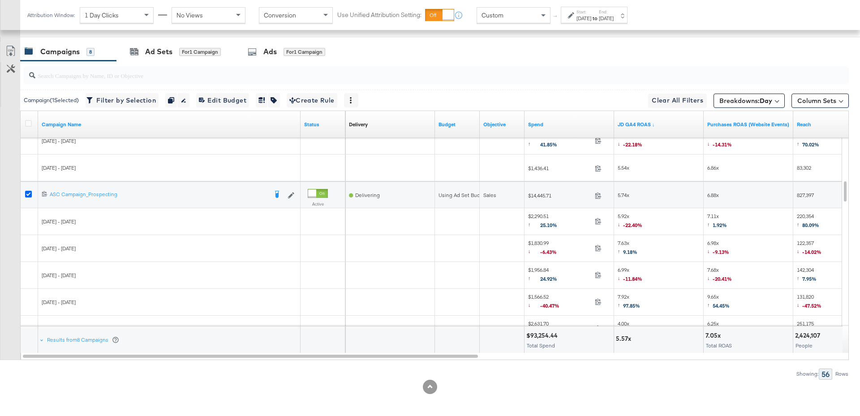
click at [28, 192] on icon at bounding box center [28, 194] width 7 height 7
click at [0, 0] on input "checkbox" at bounding box center [0, 0] width 0 height 0
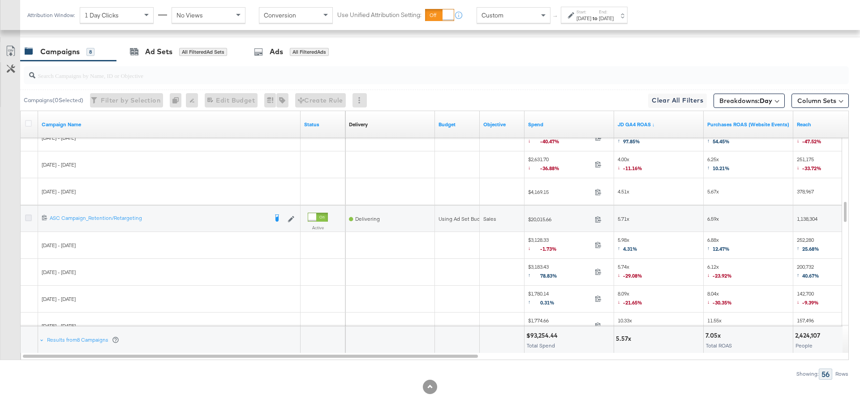
click at [27, 215] on icon at bounding box center [28, 218] width 7 height 7
click at [0, 0] on input "checkbox" at bounding box center [0, 0] width 0 height 0
click at [183, 54] on div "Ad Sets for 1 Campaign" at bounding box center [175, 52] width 91 height 10
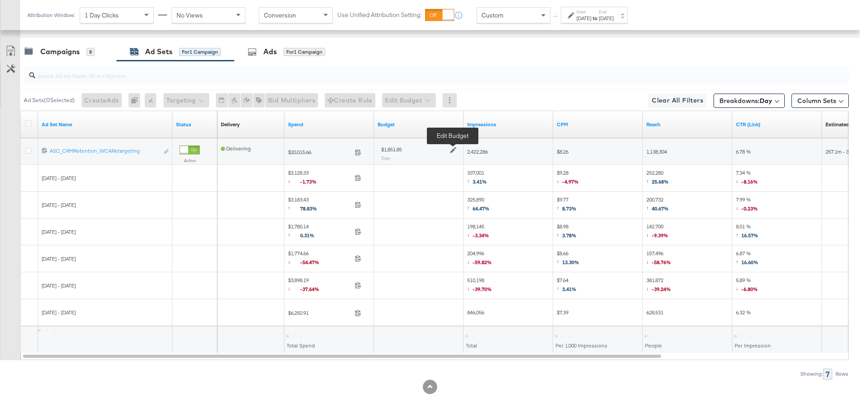
click at [452, 147] on icon at bounding box center [453, 150] width 6 height 6
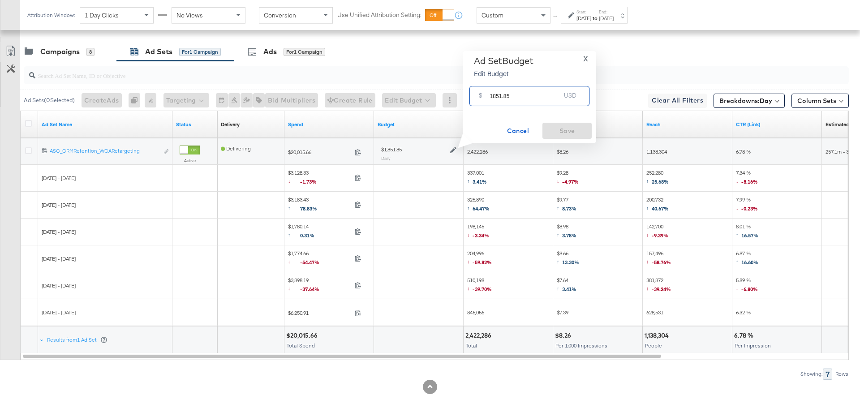
drag, startPoint x: 518, startPoint y: 97, endPoint x: 484, endPoint y: 98, distance: 34.0
click at [482, 98] on div "$ 1851.85 USD" at bounding box center [529, 96] width 120 height 20
type input "1500"
click at [556, 124] on button "Save" at bounding box center [566, 131] width 49 height 16
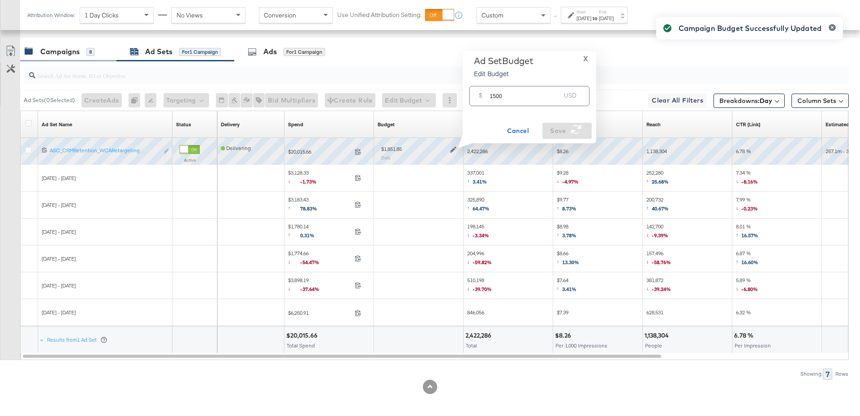
click at [71, 52] on div "Campaigns" at bounding box center [59, 52] width 39 height 10
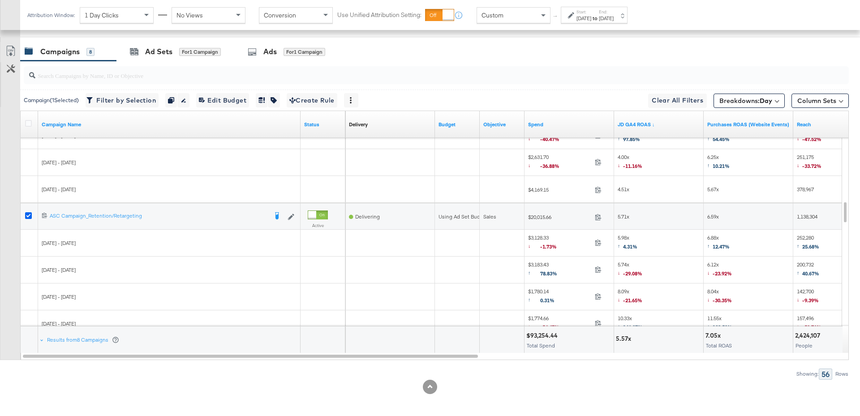
click at [28, 213] on icon at bounding box center [28, 215] width 7 height 7
click at [0, 0] on input "checkbox" at bounding box center [0, 0] width 0 height 0
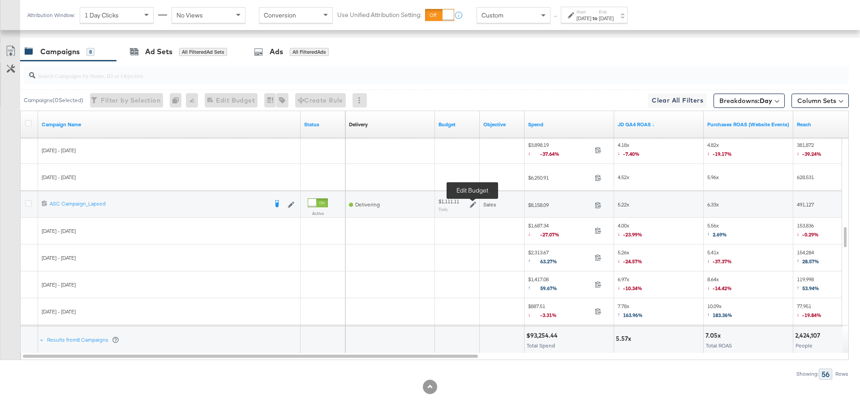
click at [472, 202] on icon at bounding box center [473, 205] width 6 height 6
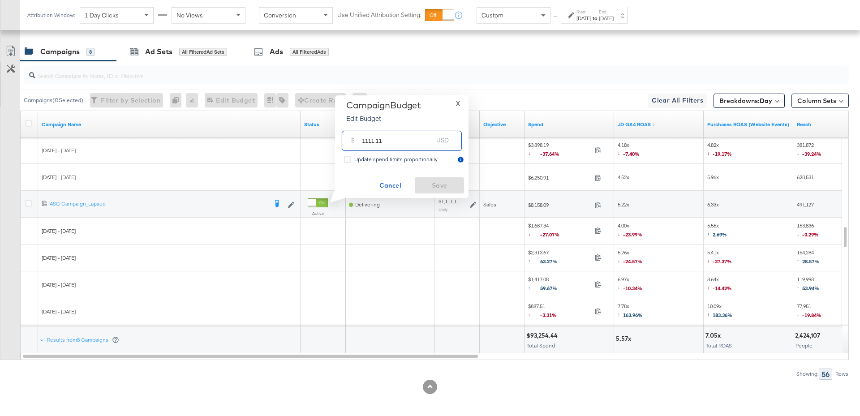
drag, startPoint x: 382, startPoint y: 139, endPoint x: 352, endPoint y: 141, distance: 30.5
click at [352, 141] on div "$ 1111.11 USD" at bounding box center [402, 141] width 120 height 20
drag, startPoint x: 378, startPoint y: 142, endPoint x: 354, endPoint y: 141, distance: 24.2
click at [354, 141] on div "$ 500 USD" at bounding box center [402, 141] width 120 height 20
type input "700"
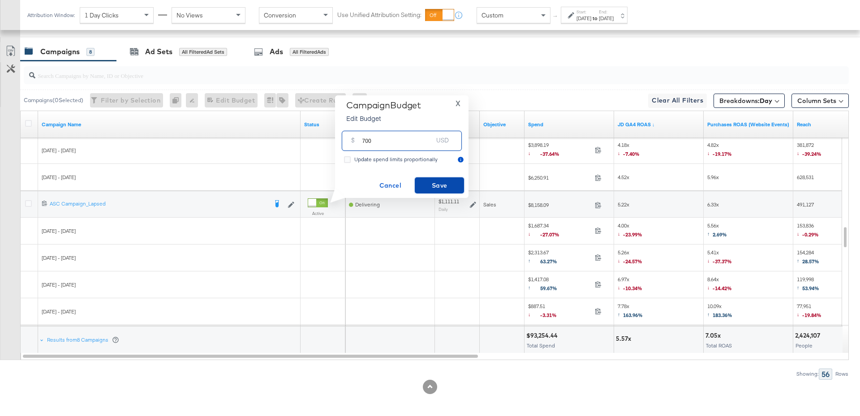
click at [423, 182] on span "Save" at bounding box center [439, 185] width 42 height 11
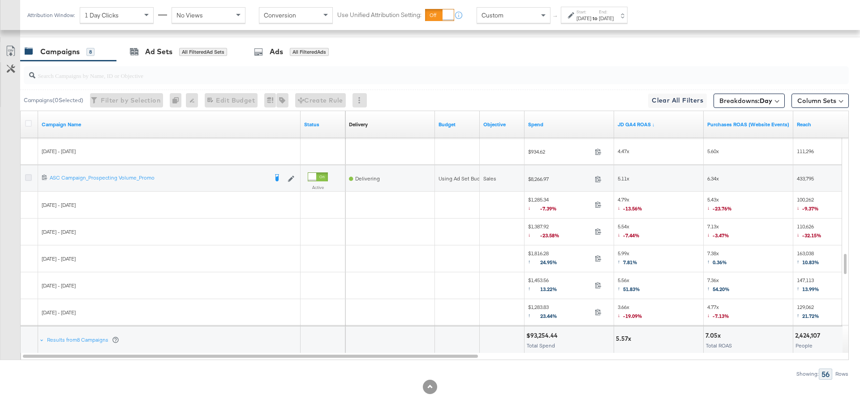
click at [29, 174] on icon at bounding box center [28, 177] width 7 height 7
click at [0, 0] on input "checkbox" at bounding box center [0, 0] width 0 height 0
click at [168, 43] on div "Ad Sets for 1 Campaign" at bounding box center [175, 51] width 118 height 19
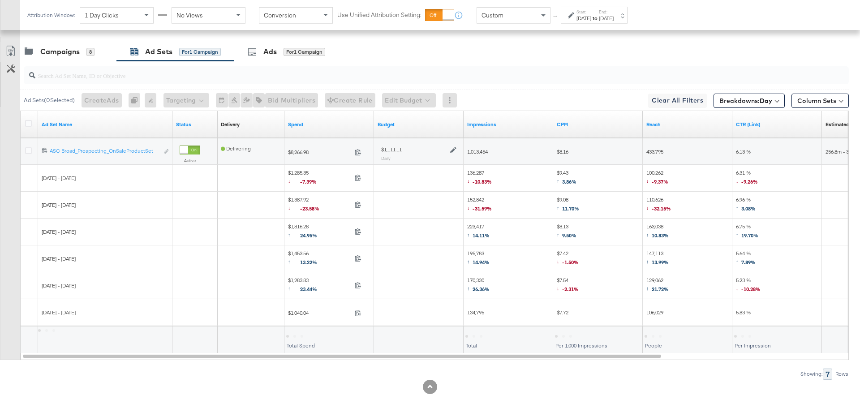
click at [455, 147] on icon at bounding box center [453, 150] width 6 height 6
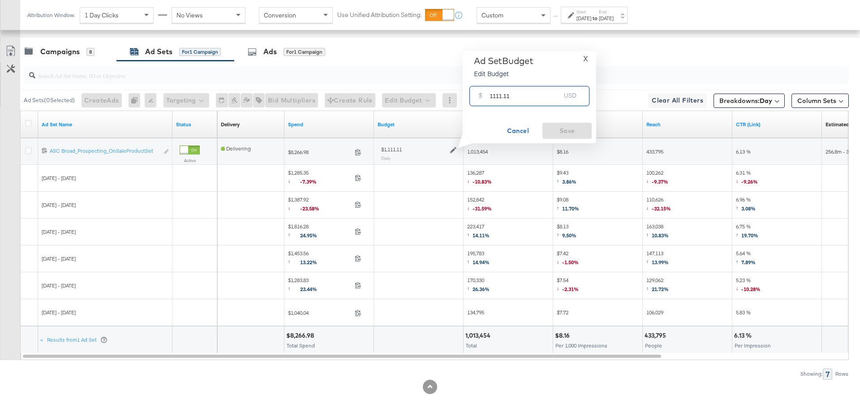
drag, startPoint x: 515, startPoint y: 98, endPoint x: 488, endPoint y: 96, distance: 26.9
click at [488, 96] on div "$ 1111.11 USD" at bounding box center [529, 96] width 120 height 20
type input "600"
click at [567, 134] on span "Save" at bounding box center [567, 130] width 42 height 11
click at [71, 55] on div "Campaigns 8" at bounding box center [68, 51] width 96 height 19
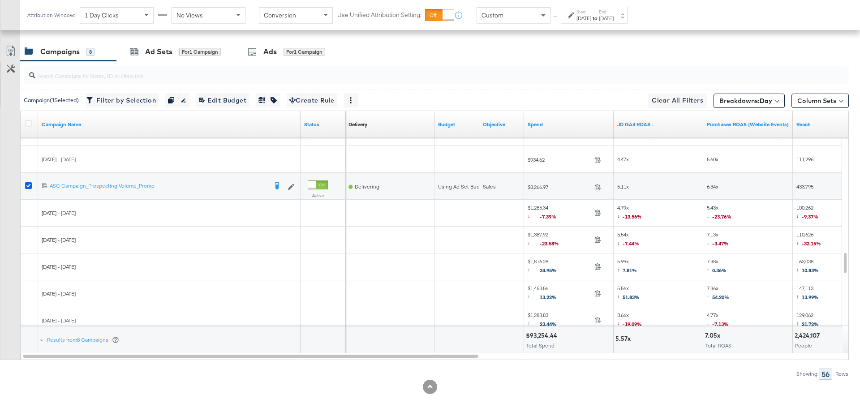
click at [29, 183] on icon at bounding box center [28, 185] width 7 height 7
click at [0, 0] on input "checkbox" at bounding box center [0, 0] width 0 height 0
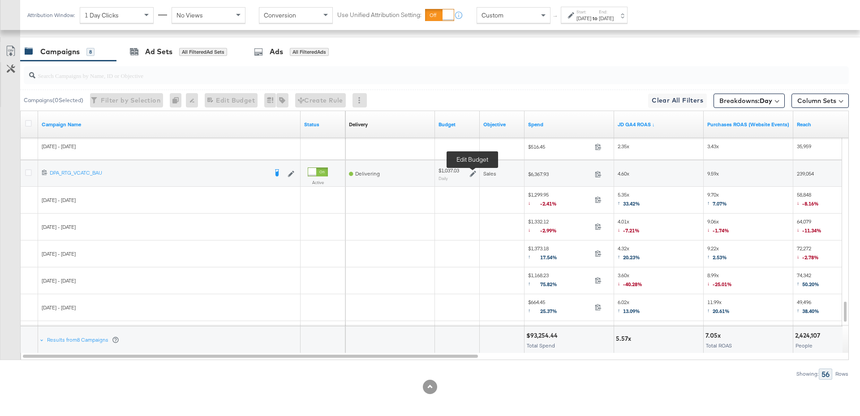
click at [471, 173] on icon at bounding box center [473, 174] width 6 height 6
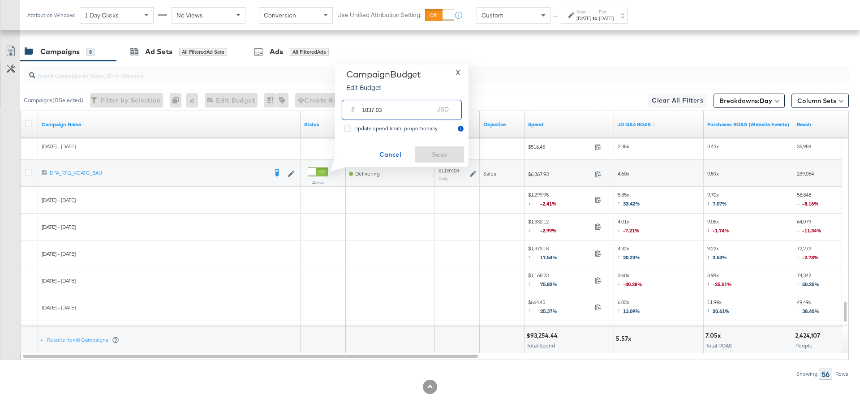
drag, startPoint x: 385, startPoint y: 110, endPoint x: 346, endPoint y: 110, distance: 39.0
click at [346, 110] on div "$ 1037.03 USD" at bounding box center [402, 110] width 120 height 20
type input "500"
click at [440, 154] on span "Save" at bounding box center [439, 154] width 42 height 11
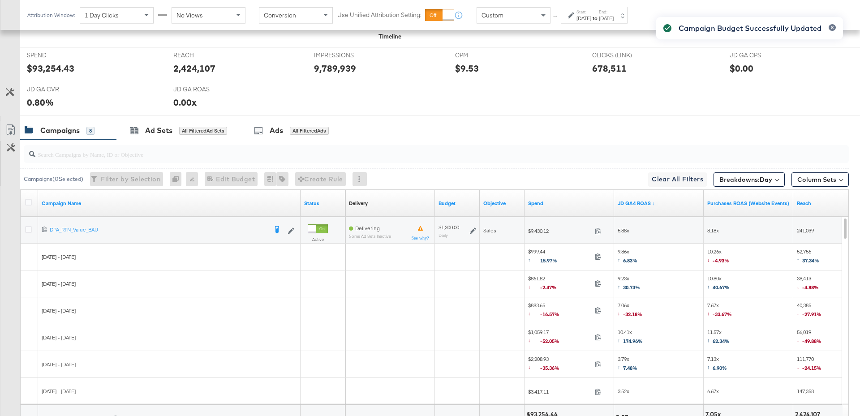
scroll to position [0, 0]
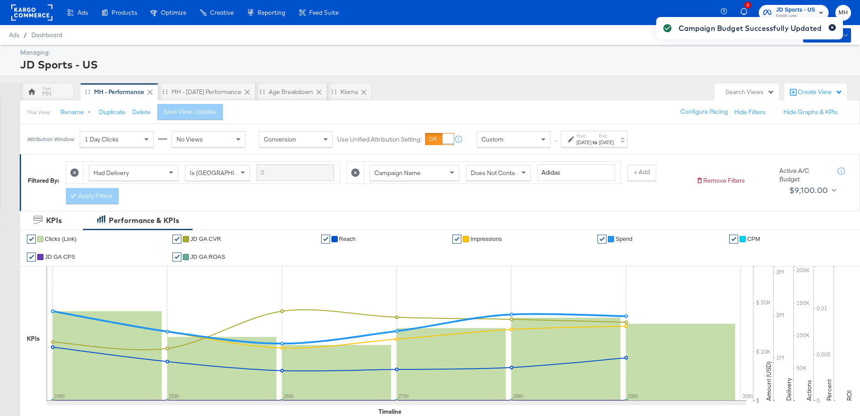
click at [831, 26] on icon "button" at bounding box center [832, 27] width 3 height 3
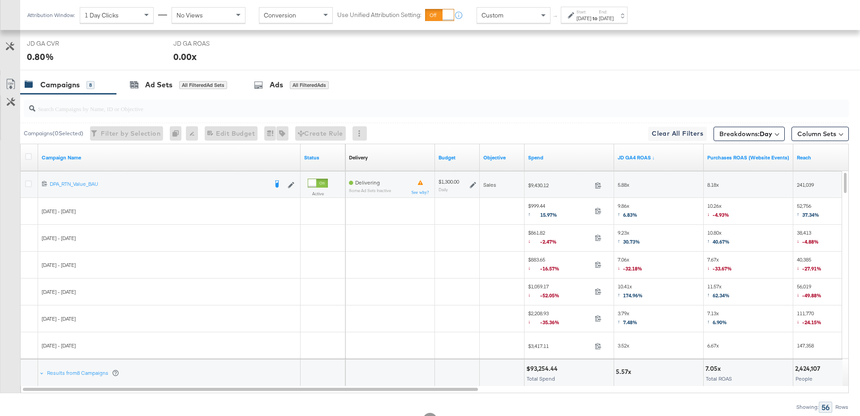
scroll to position [454, 0]
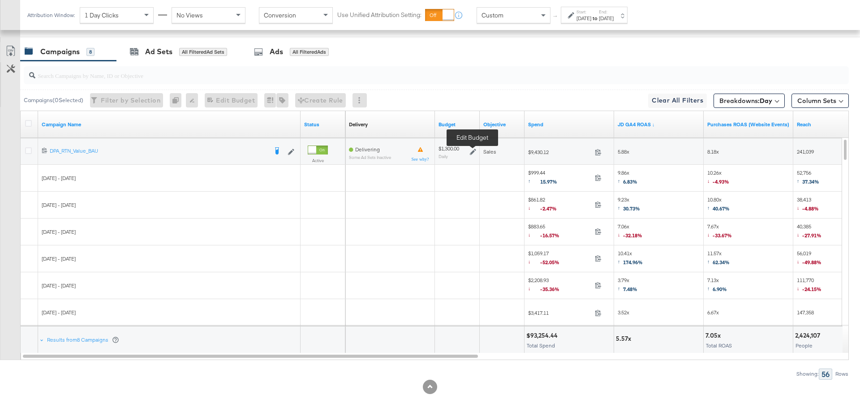
click at [472, 150] on icon at bounding box center [473, 152] width 6 height 6
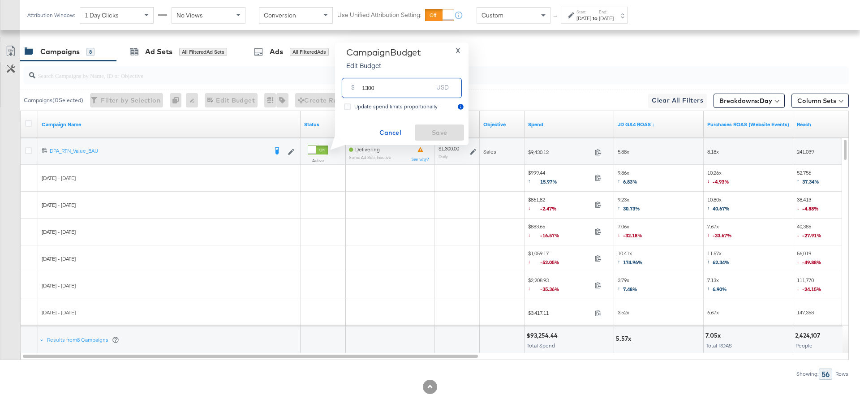
drag, startPoint x: 376, startPoint y: 89, endPoint x: 361, endPoint y: 89, distance: 15.2
click at [361, 89] on div "$ 1300 USD" at bounding box center [402, 88] width 120 height 20
type input "1800"
click at [428, 133] on span "Save" at bounding box center [439, 132] width 42 height 11
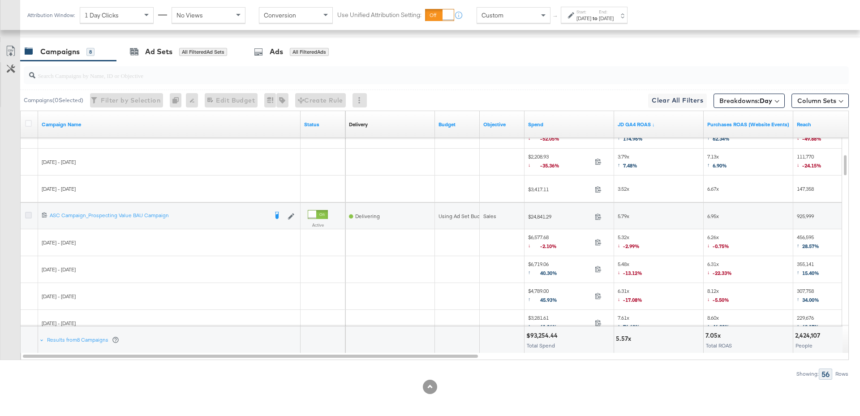
click at [30, 213] on icon at bounding box center [28, 215] width 7 height 7
click at [0, 0] on input "checkbox" at bounding box center [0, 0] width 0 height 0
click at [155, 50] on div "Ad Sets" at bounding box center [158, 52] width 27 height 10
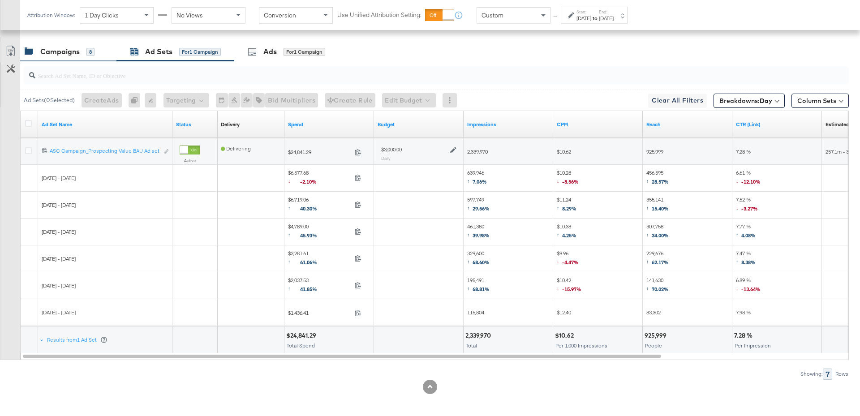
click at [85, 48] on div "Campaigns 8" at bounding box center [60, 52] width 70 height 10
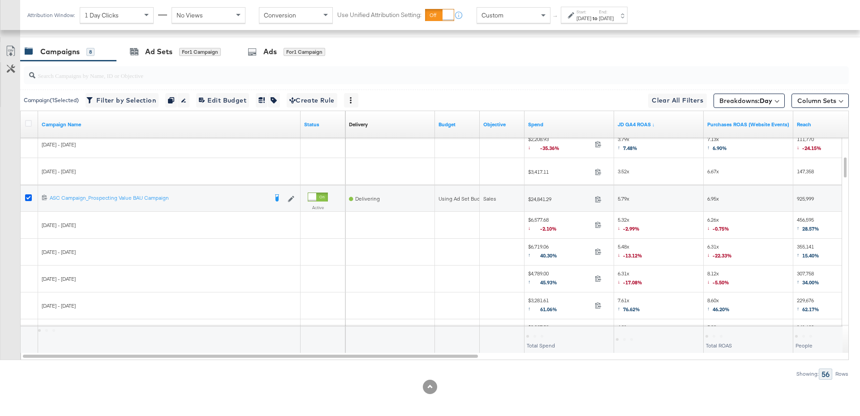
click at [29, 196] on icon at bounding box center [28, 197] width 7 height 7
click at [0, 0] on input "checkbox" at bounding box center [0, 0] width 0 height 0
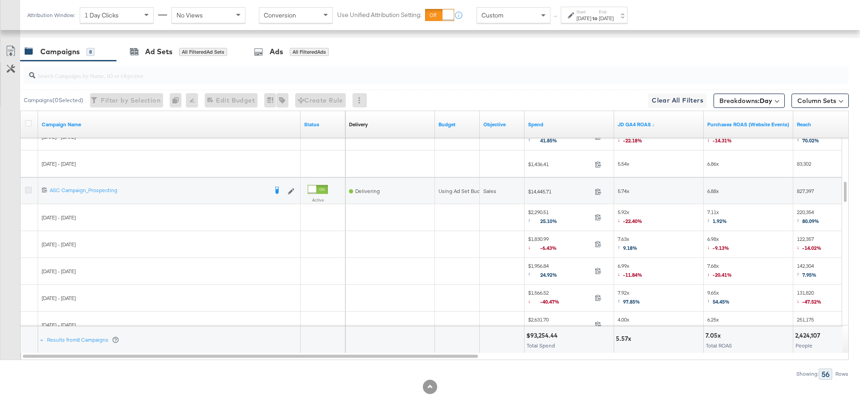
click at [29, 187] on icon at bounding box center [28, 190] width 7 height 7
click at [0, 0] on input "checkbox" at bounding box center [0, 0] width 0 height 0
click at [150, 56] on div "Ad Sets for 1 Campaign" at bounding box center [175, 51] width 118 height 19
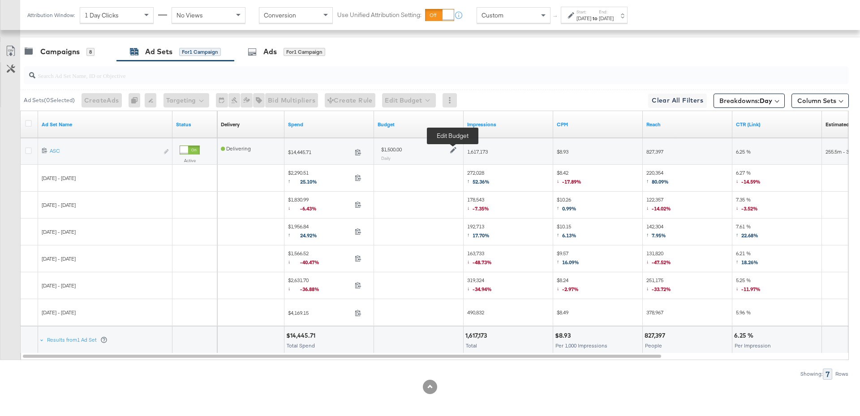
click at [455, 147] on icon at bounding box center [453, 150] width 6 height 6
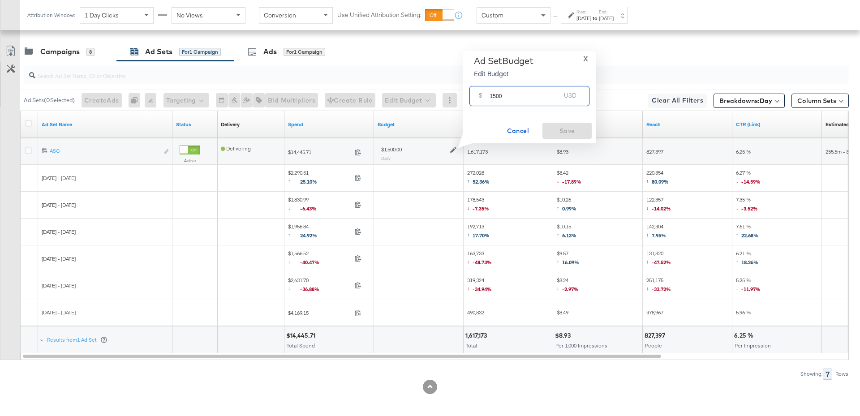
drag, startPoint x: 503, startPoint y: 99, endPoint x: 482, endPoint y: 99, distance: 20.2
click at [482, 99] on div "$ 1500 USD" at bounding box center [529, 96] width 120 height 20
type input "1800"
click at [582, 133] on span "Save" at bounding box center [567, 130] width 42 height 11
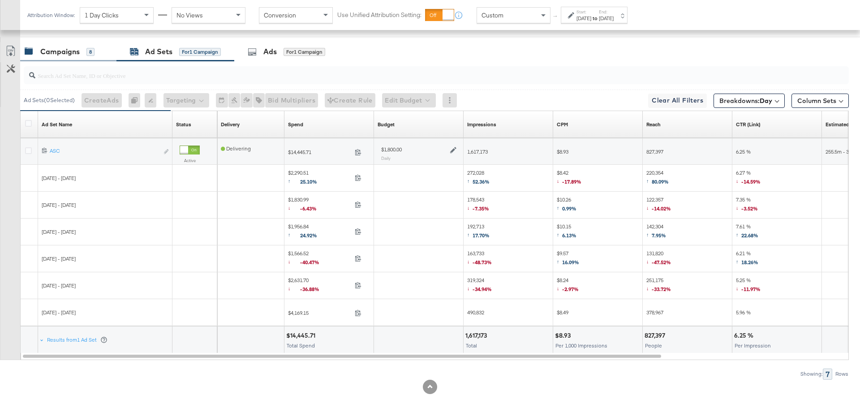
click at [80, 58] on div "Campaigns 8" at bounding box center [68, 51] width 96 height 19
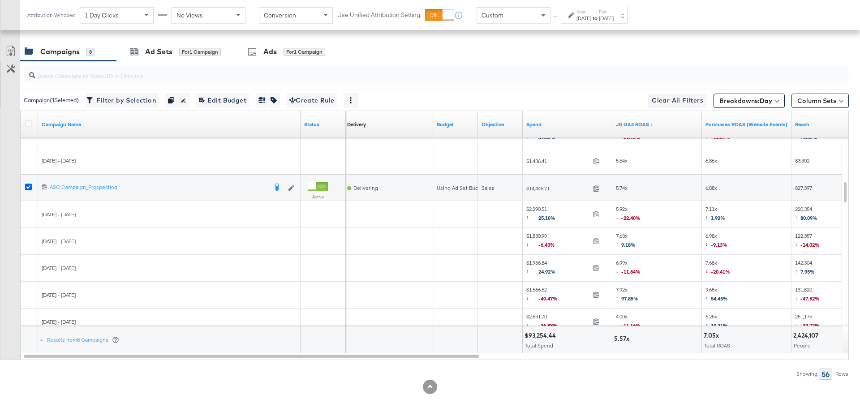
click at [29, 184] on icon at bounding box center [28, 187] width 7 height 7
click at [0, 0] on input "checkbox" at bounding box center [0, 0] width 0 height 0
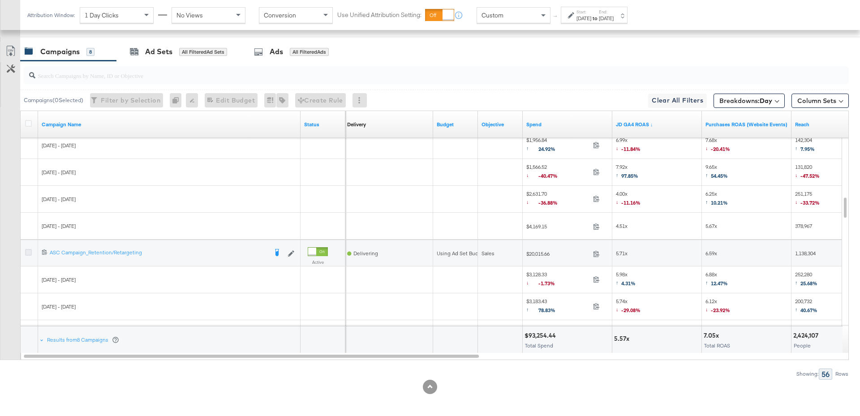
click at [30, 250] on icon at bounding box center [28, 252] width 7 height 7
click at [0, 0] on input "checkbox" at bounding box center [0, 0] width 0 height 0
click at [201, 51] on div "for 1 Campaign" at bounding box center [200, 52] width 42 height 8
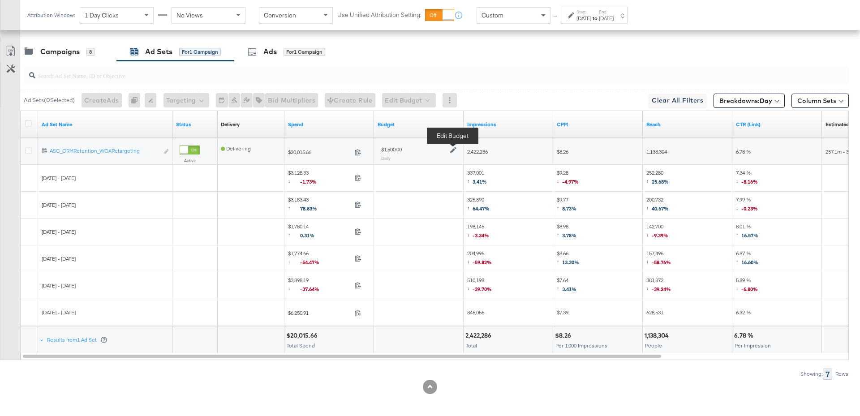
click at [452, 148] on icon at bounding box center [453, 150] width 6 height 6
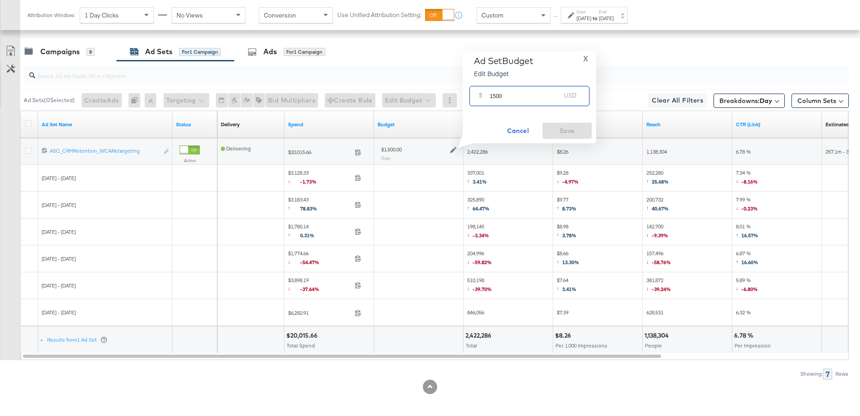
drag, startPoint x: 505, startPoint y: 94, endPoint x: 485, endPoint y: 95, distance: 19.3
click at [485, 95] on div "$ 1500 USD" at bounding box center [529, 96] width 120 height 20
type input "1700"
click at [554, 129] on span "Save" at bounding box center [567, 130] width 42 height 11
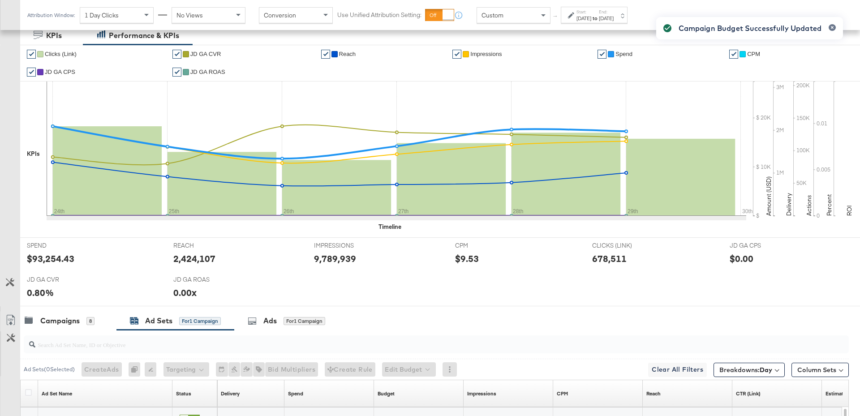
scroll to position [0, 0]
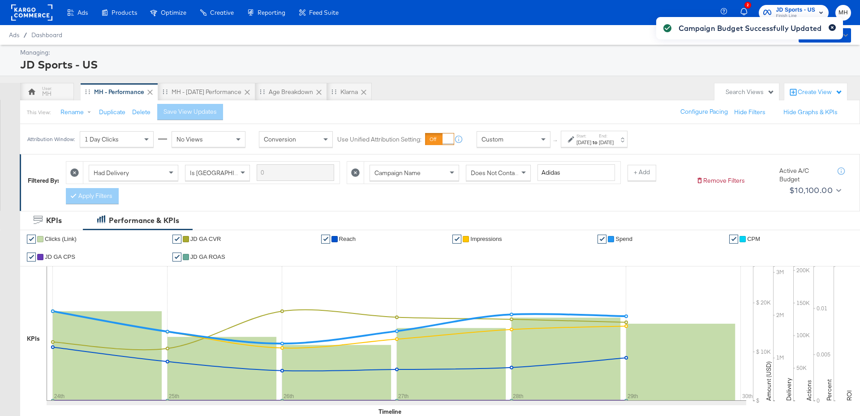
click at [832, 29] on icon "button" at bounding box center [832, 27] width 4 height 5
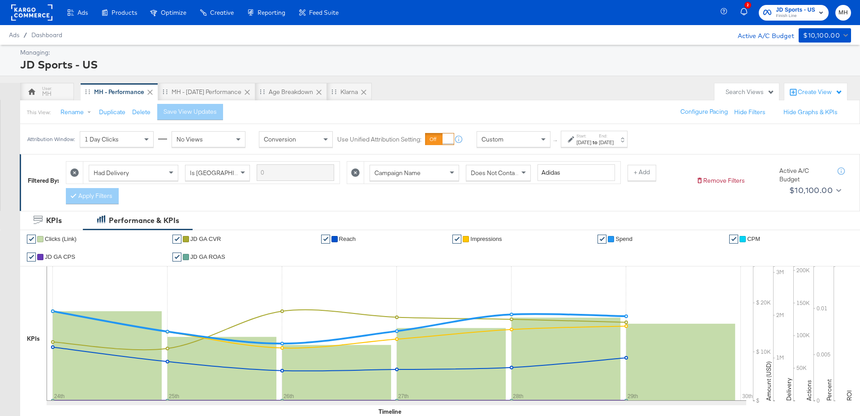
click at [811, 18] on span "Finish Line" at bounding box center [795, 16] width 39 height 7
